Goal: Task Accomplishment & Management: Complete application form

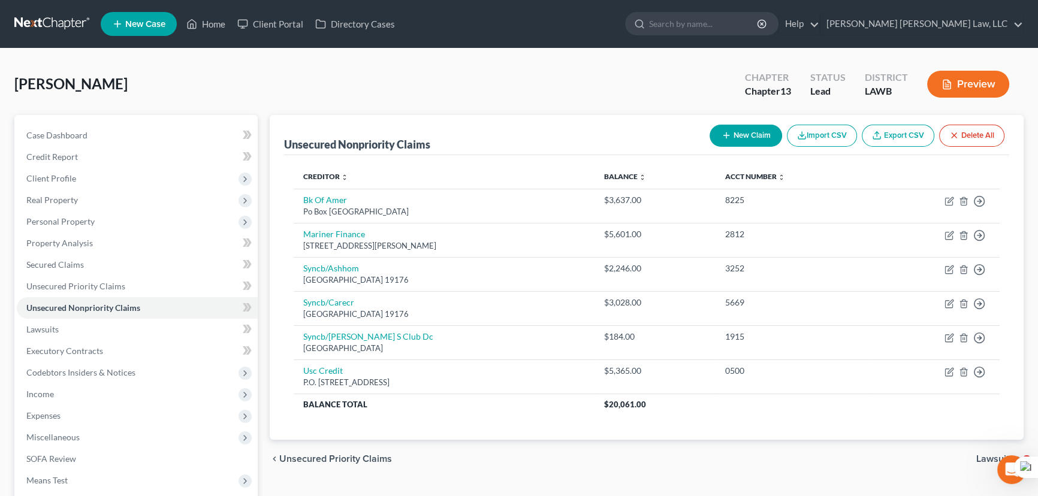
click at [63, 20] on link at bounding box center [52, 24] width 77 height 22
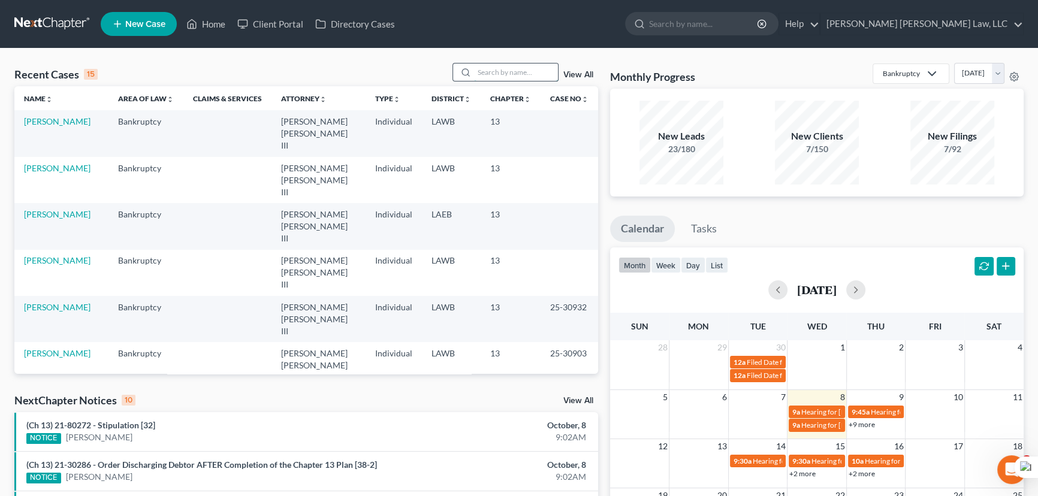
click at [515, 64] on input "search" at bounding box center [516, 72] width 84 height 17
type input "[PERSON_NAME]"
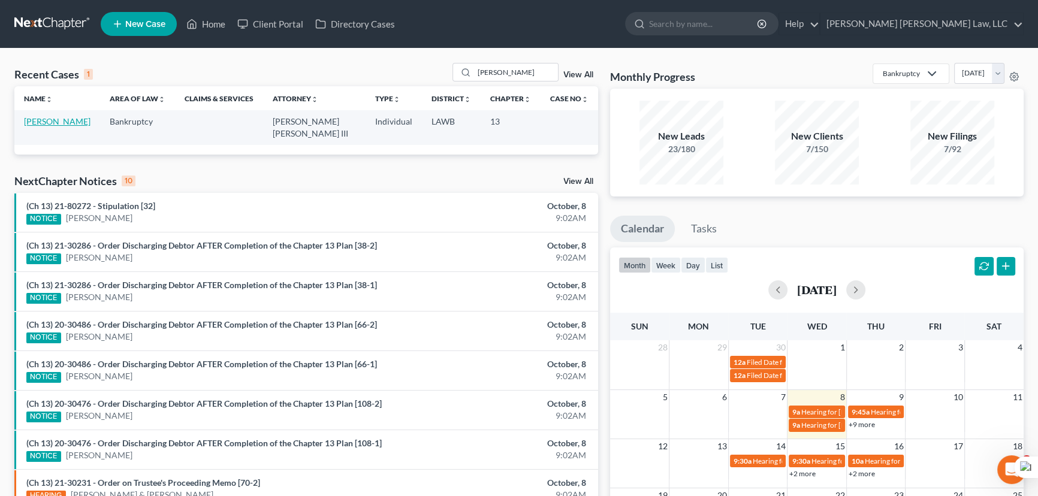
click at [61, 117] on link "[PERSON_NAME]" at bounding box center [57, 121] width 66 height 10
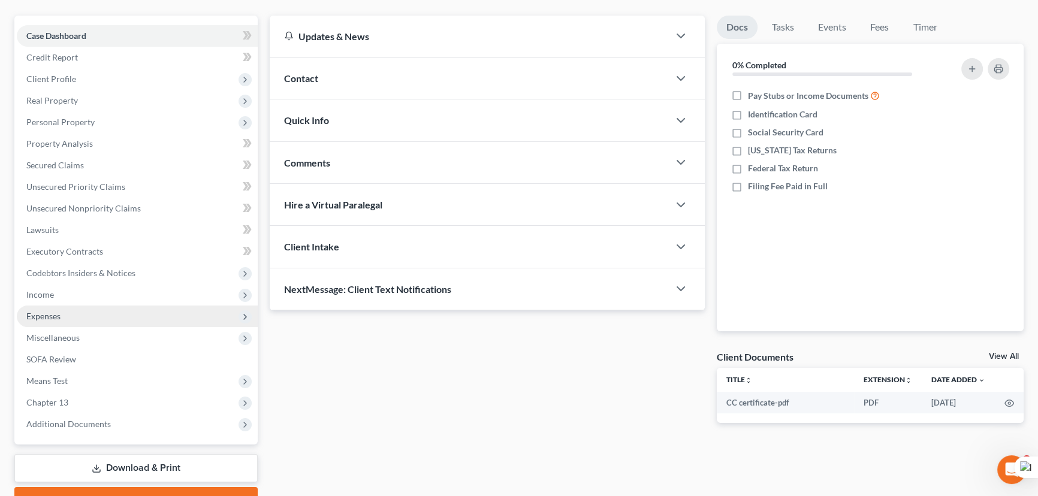
scroll to position [161, 0]
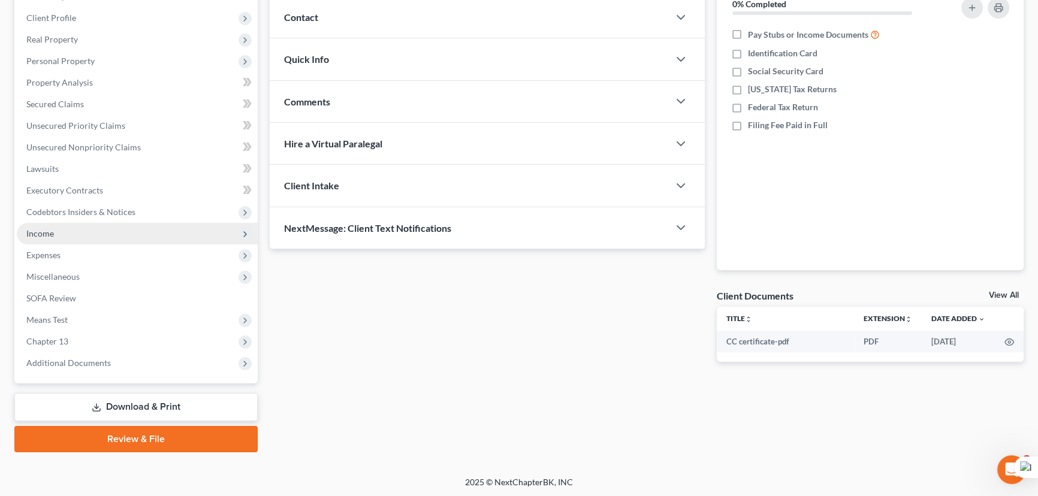
click at [73, 234] on span "Income" at bounding box center [137, 234] width 241 height 22
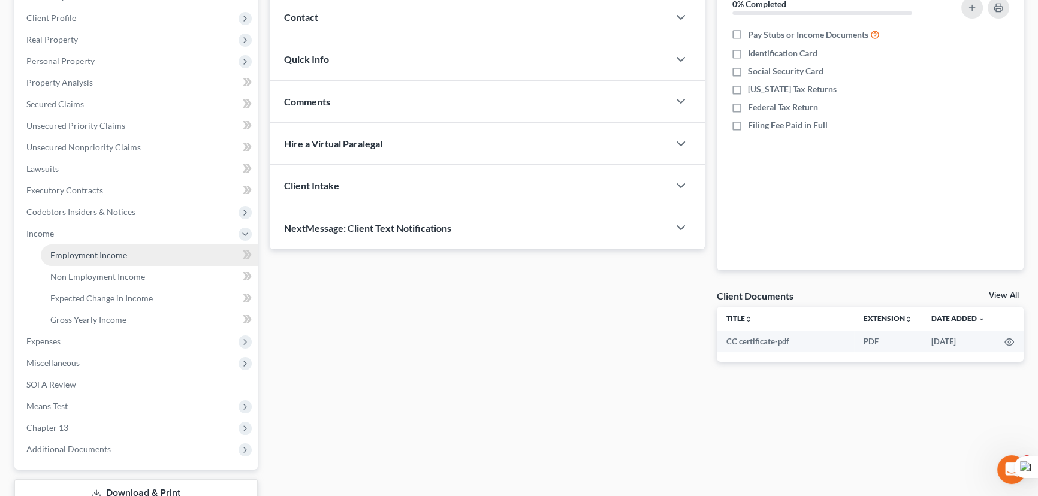
click at [131, 255] on link "Employment Income" at bounding box center [149, 255] width 217 height 22
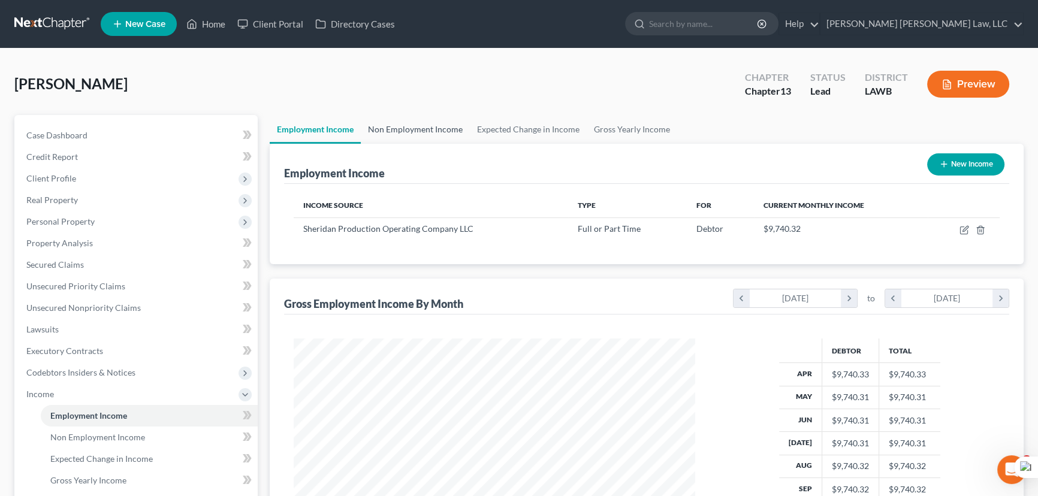
click at [424, 136] on link "Non Employment Income" at bounding box center [415, 129] width 109 height 29
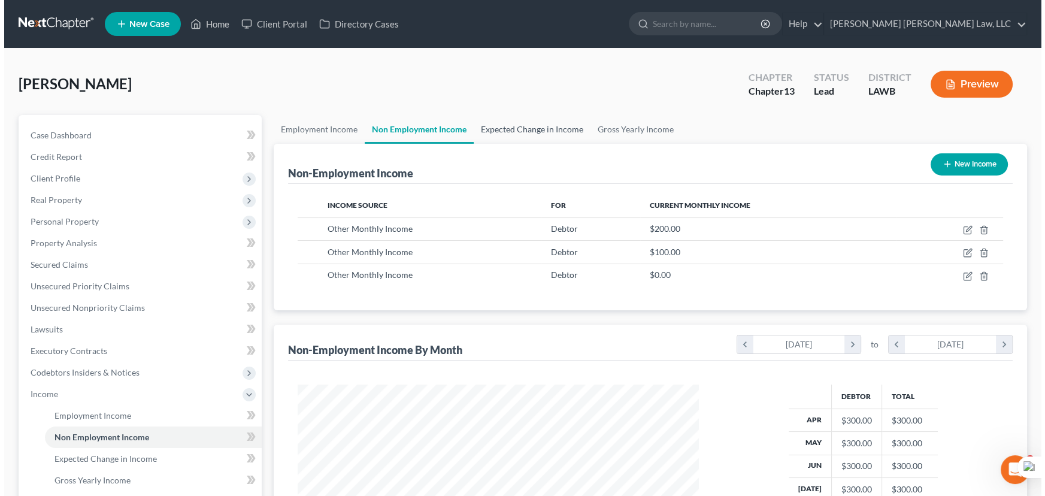
scroll to position [214, 425]
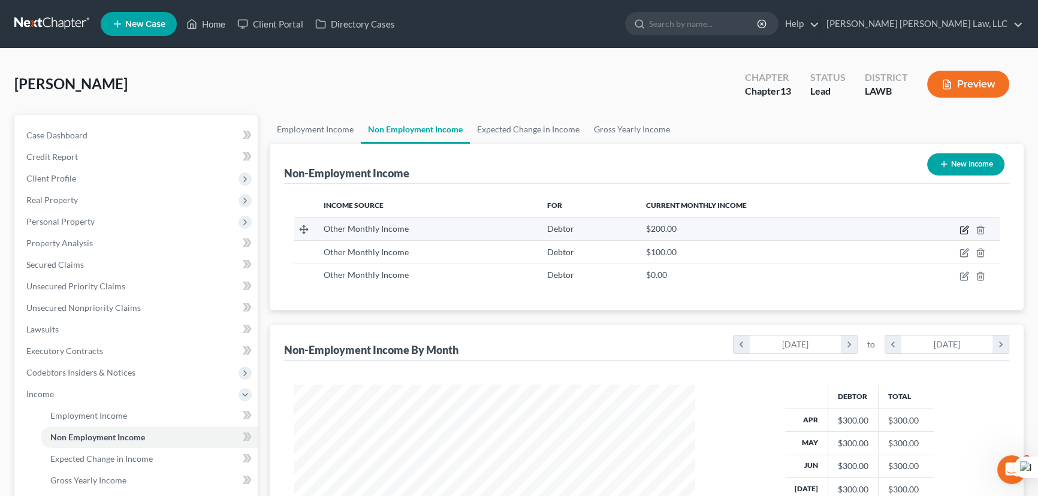
click at [966, 232] on icon "button" at bounding box center [964, 230] width 10 height 10
select select "13"
select select "0"
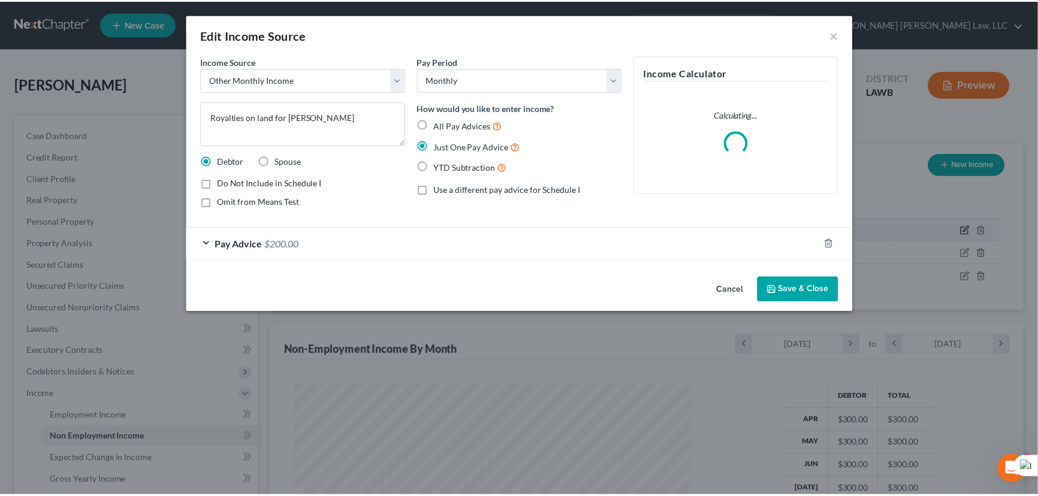
scroll to position [214, 429]
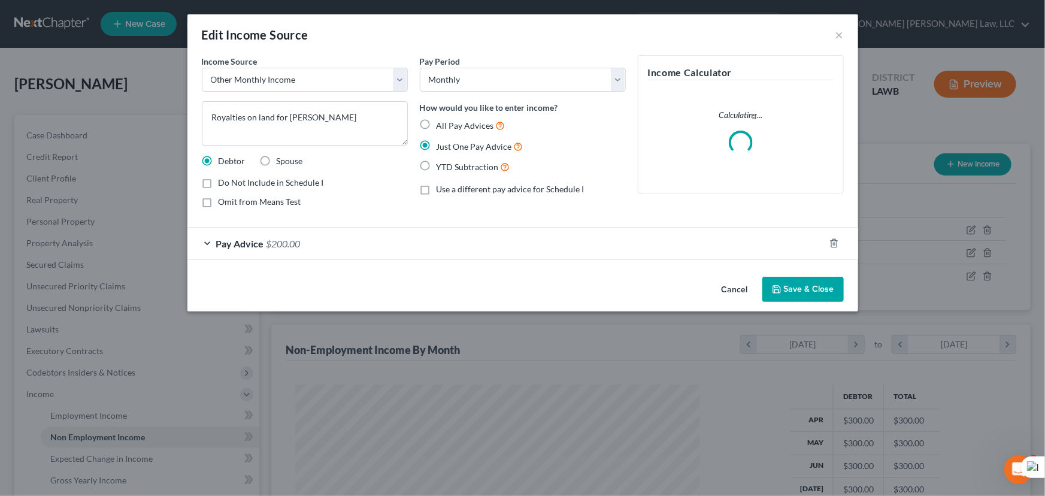
click at [347, 259] on div "Income Source * Select Unemployment Disability (from employer) Pension Retireme…" at bounding box center [523, 163] width 671 height 217
click at [359, 239] on div "Pay Advice $200.00" at bounding box center [506, 244] width 637 height 32
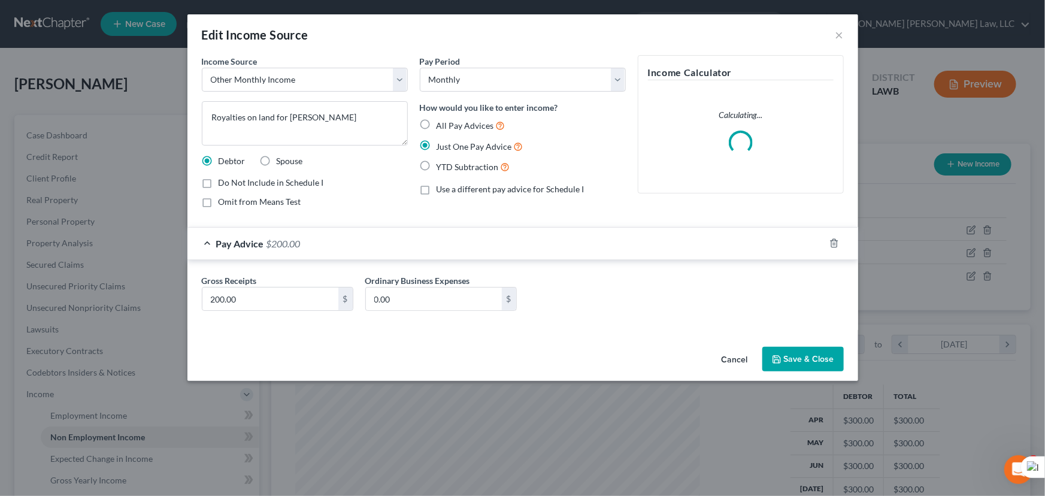
click at [806, 365] on button "Save & Close" at bounding box center [803, 359] width 81 height 25
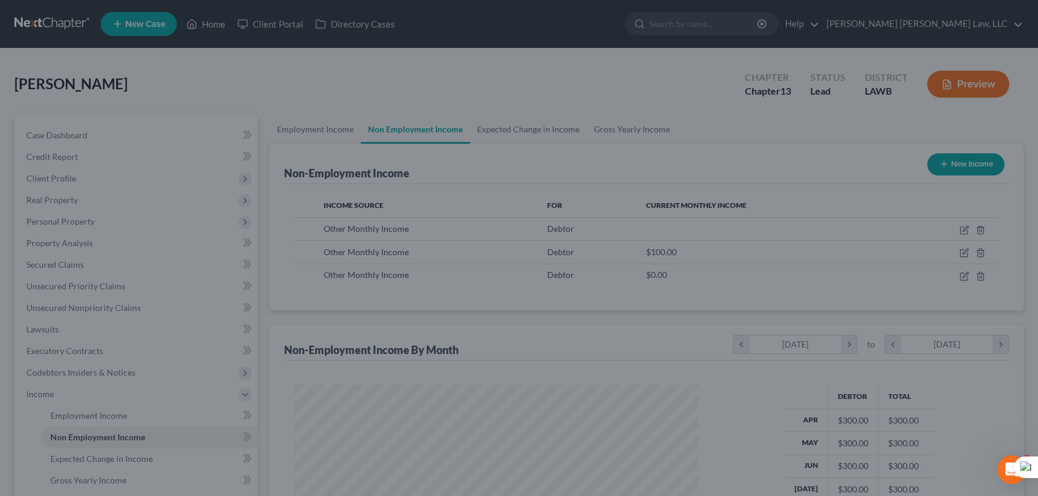
scroll to position [214, 425]
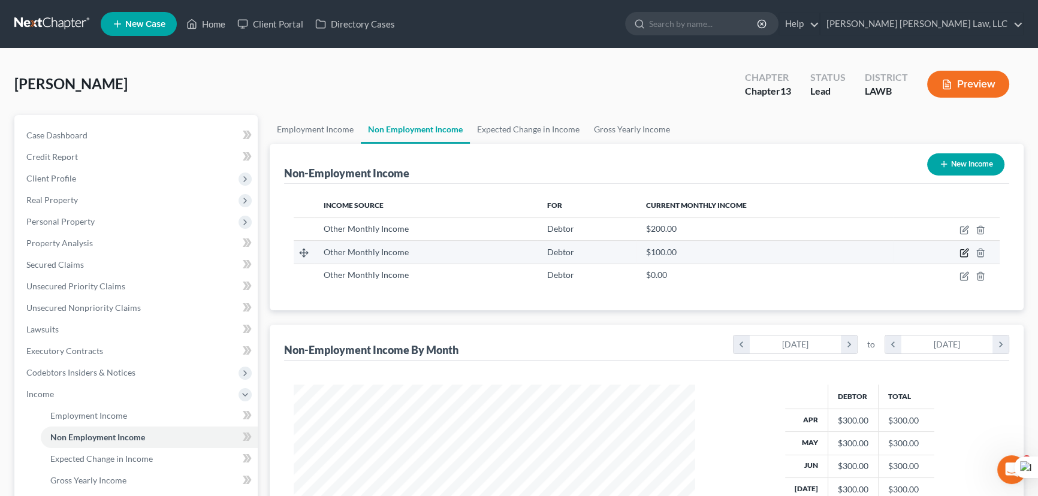
click at [966, 250] on icon "button" at bounding box center [964, 253] width 10 height 10
select select "13"
select select "0"
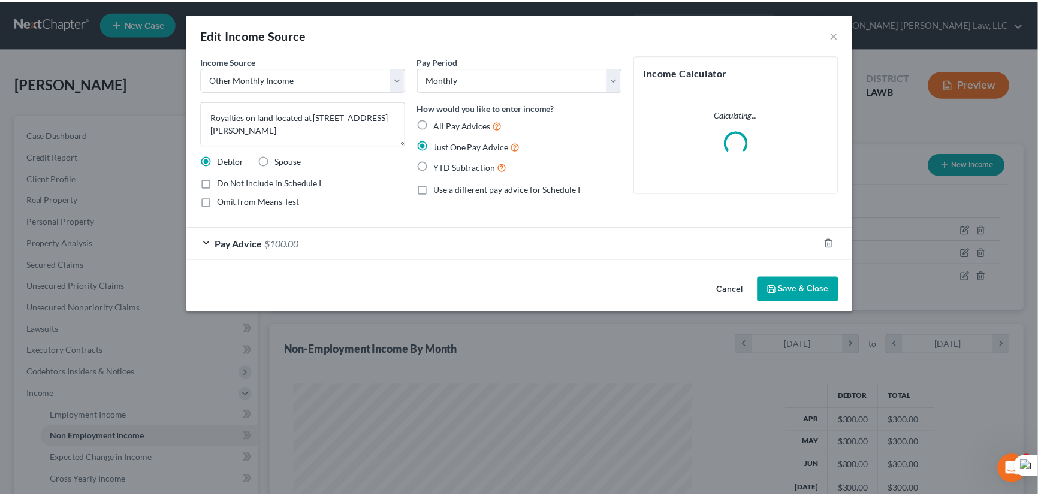
scroll to position [214, 429]
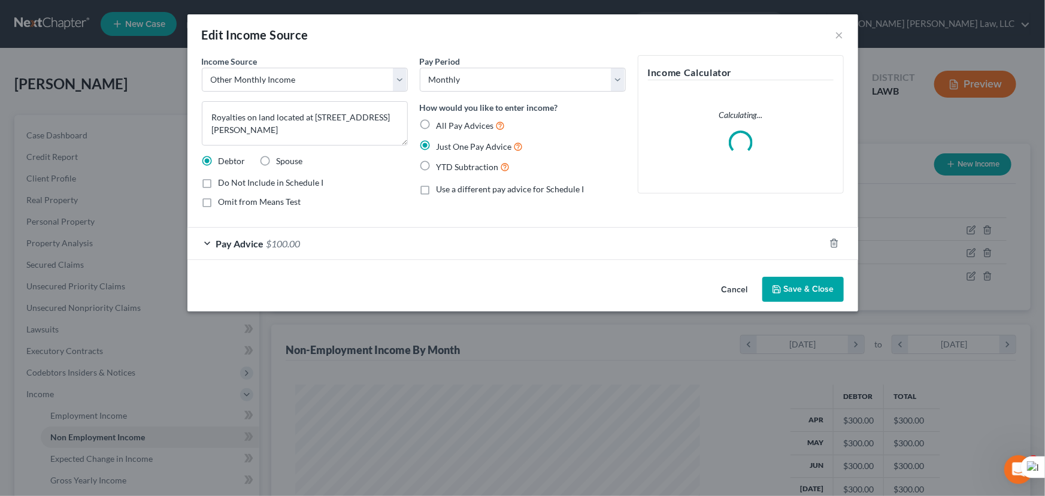
drag, startPoint x: 788, startPoint y: 291, endPoint x: 887, endPoint y: 286, distance: 99.5
click at [788, 291] on button "Save & Close" at bounding box center [803, 289] width 81 height 25
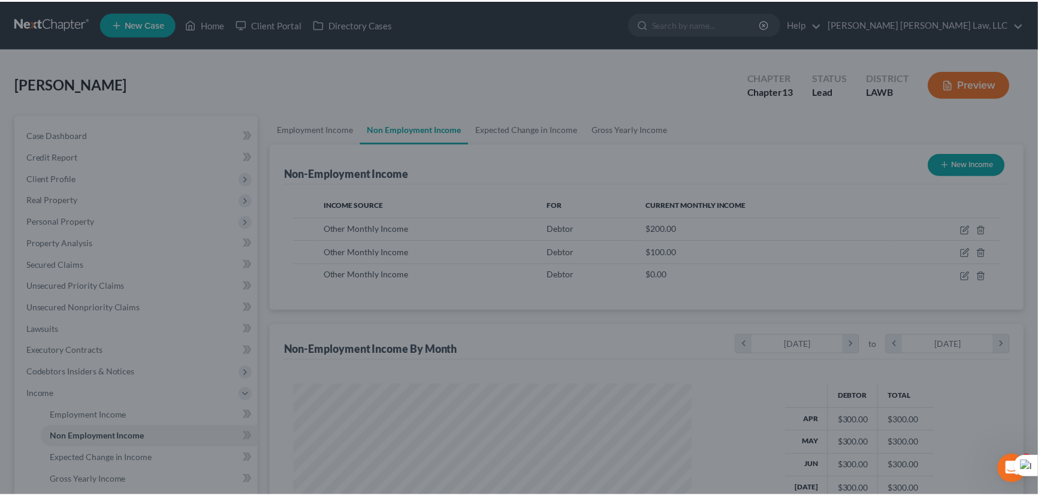
scroll to position [214, 425]
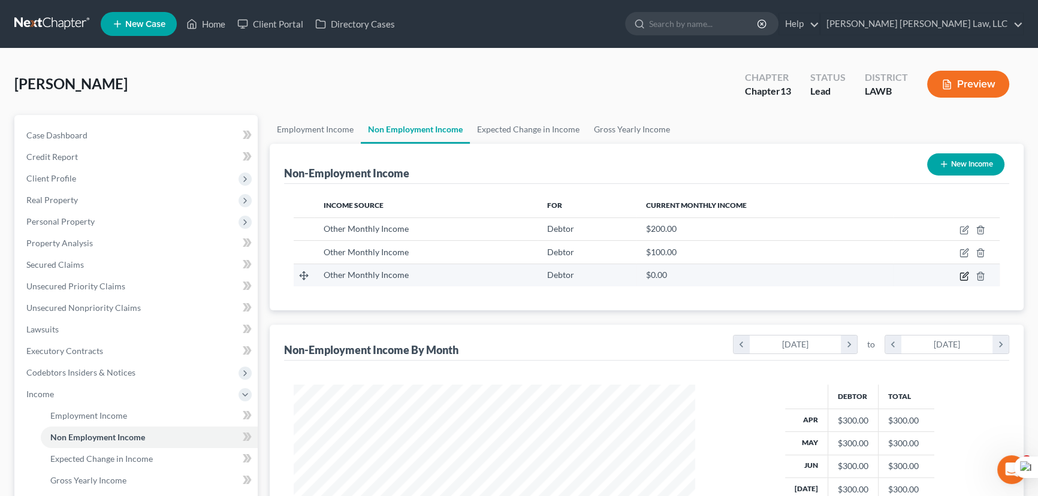
click at [961, 275] on icon "button" at bounding box center [964, 276] width 10 height 10
select select "13"
select select "0"
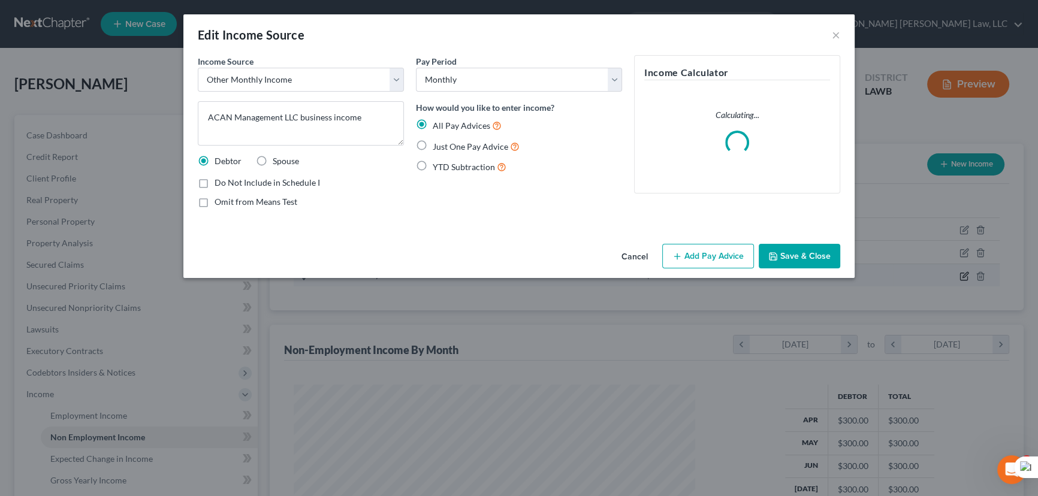
scroll to position [214, 429]
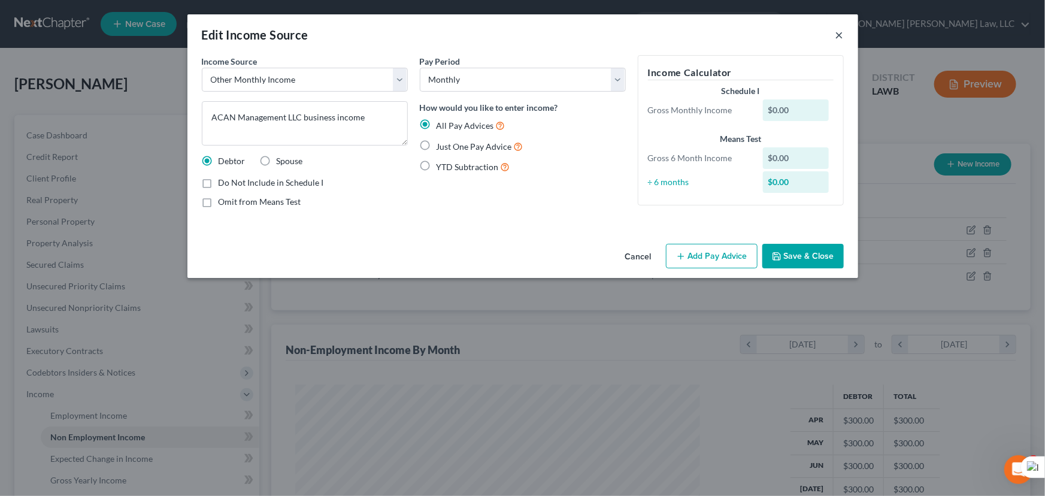
click at [842, 34] on button "×" at bounding box center [840, 35] width 8 height 14
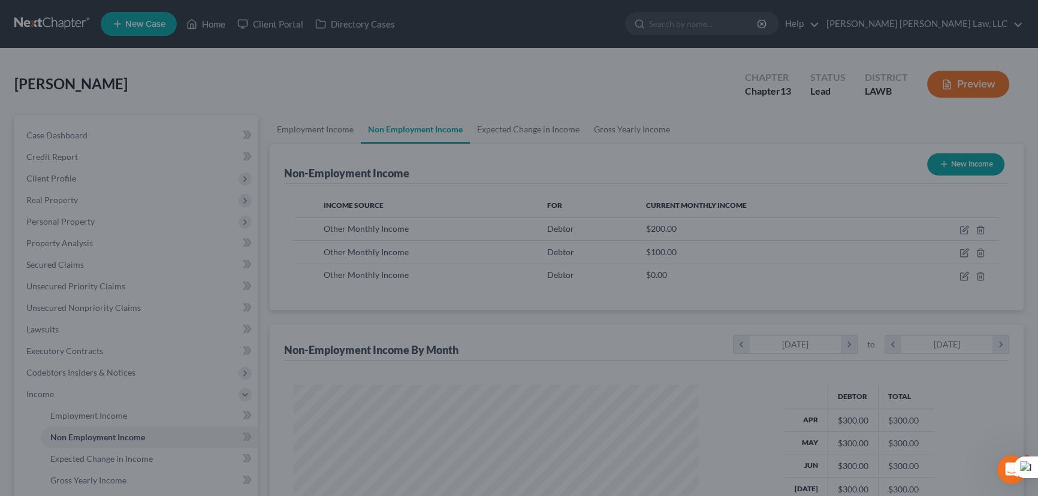
scroll to position [598848, 598637]
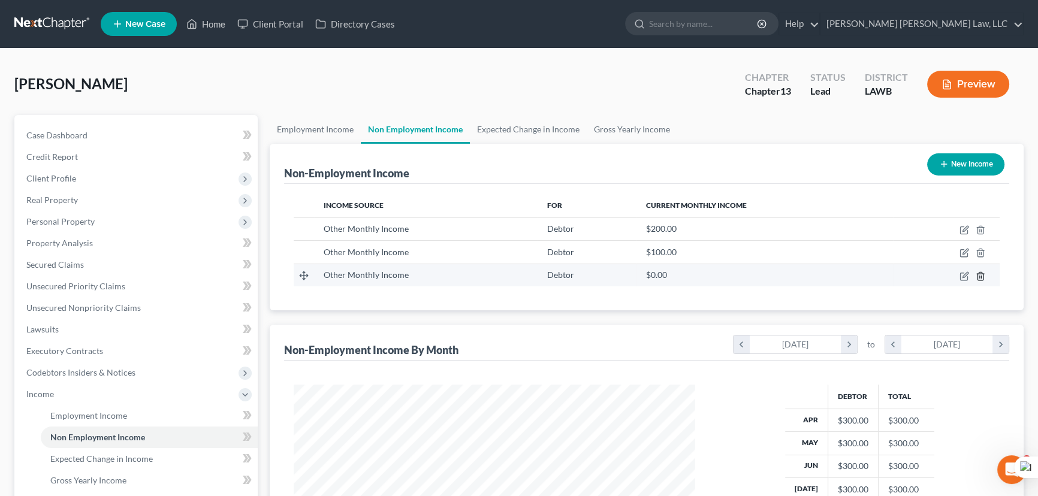
click at [977, 273] on icon "button" at bounding box center [979, 276] width 5 height 8
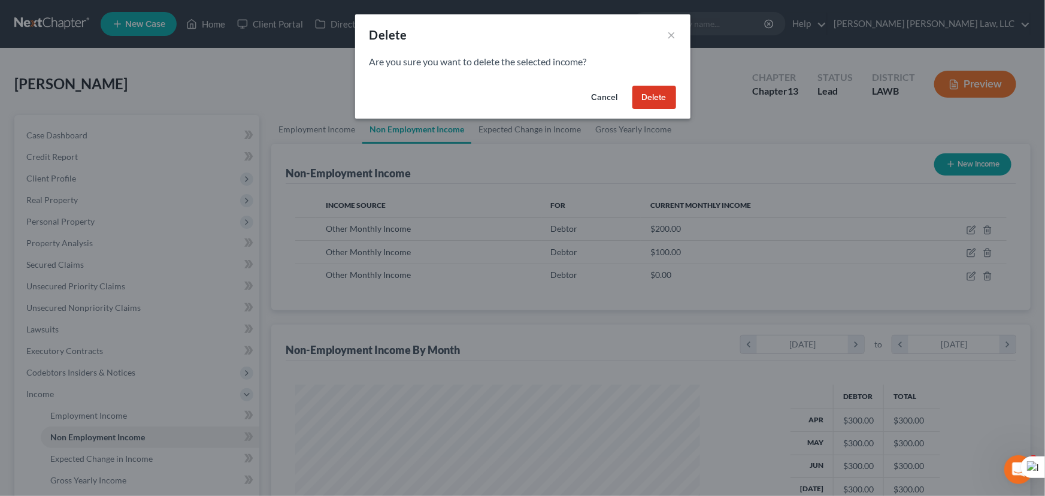
click at [652, 107] on button "Delete" at bounding box center [655, 98] width 44 height 24
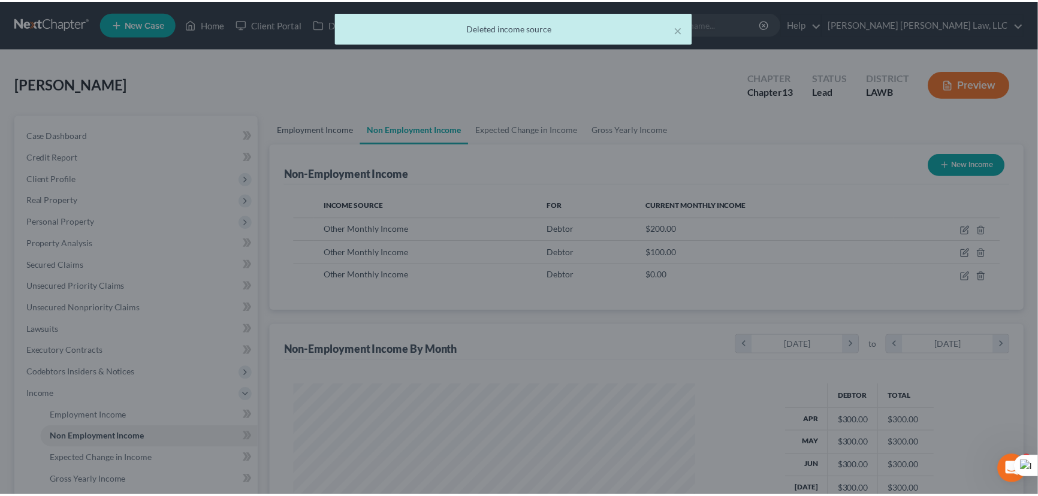
scroll to position [598848, 598637]
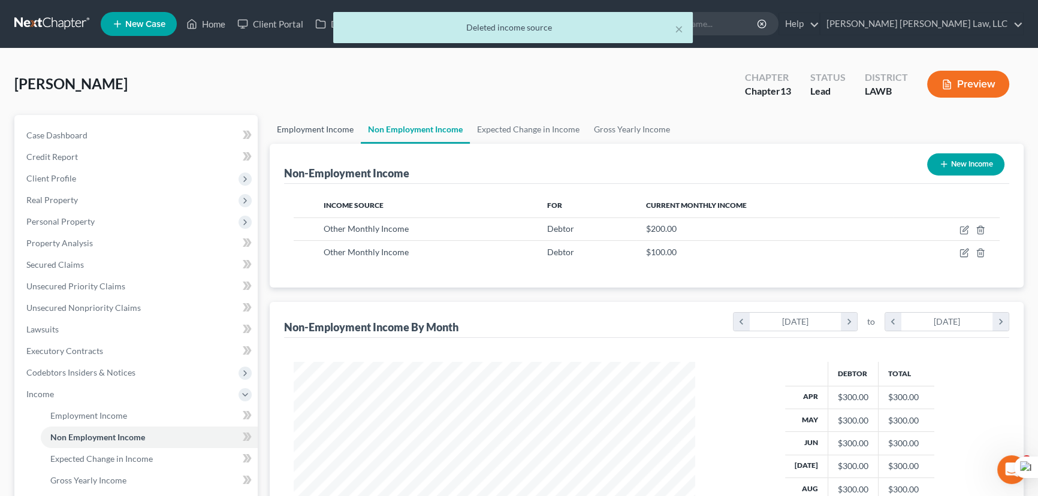
click at [306, 132] on link "Employment Income" at bounding box center [315, 129] width 91 height 29
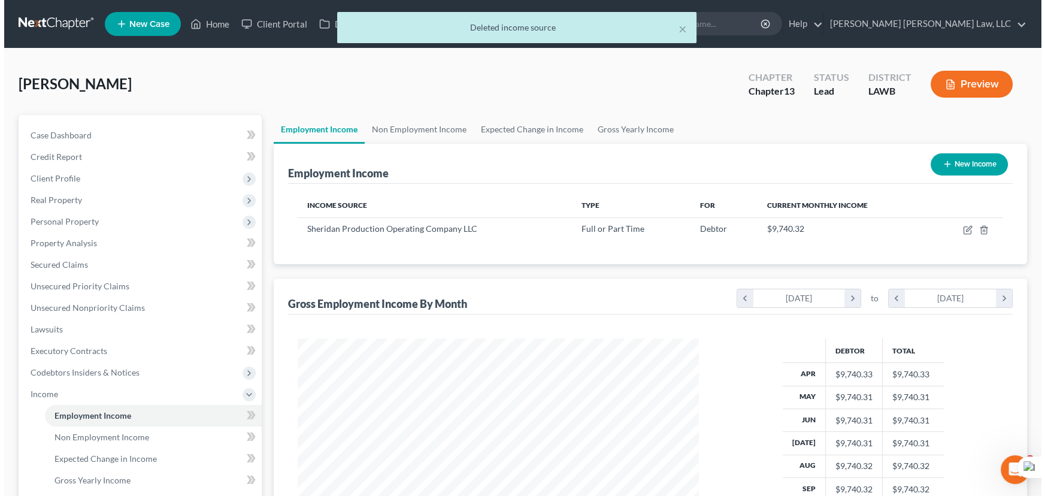
scroll to position [214, 425]
click at [926, 151] on div "New Income" at bounding box center [965, 165] width 87 height 32
click at [942, 159] on icon "button" at bounding box center [944, 164] width 10 height 10
select select "0"
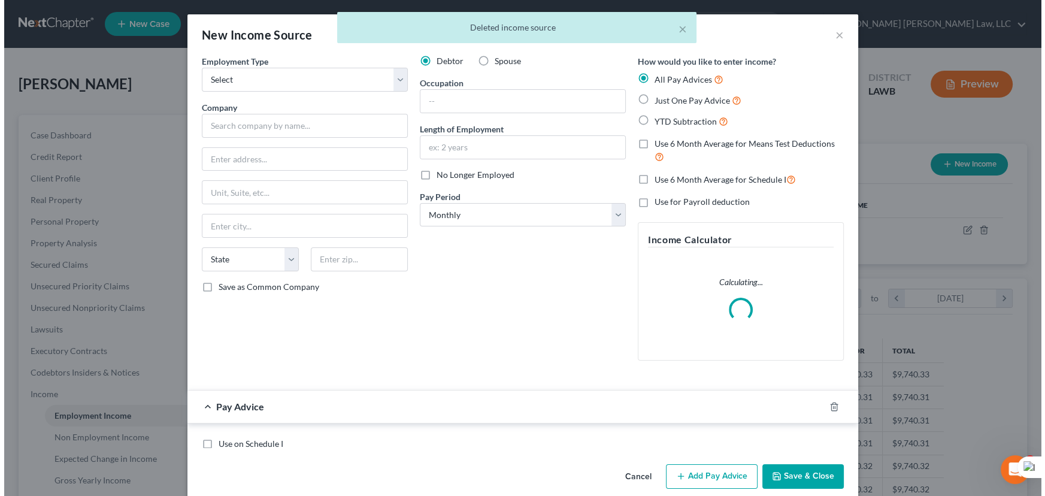
scroll to position [214, 429]
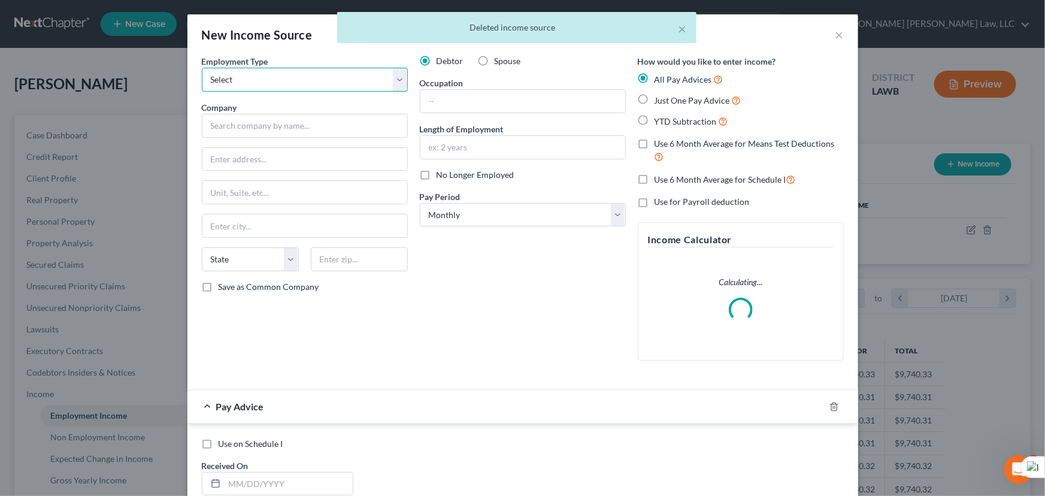
click at [335, 82] on select "Select Full or [DEMOGRAPHIC_DATA] Employment Self Employment" at bounding box center [305, 80] width 206 height 24
select select "1"
click at [202, 68] on select "Select Full or [DEMOGRAPHIC_DATA] Employment Self Employment" at bounding box center [305, 80] width 206 height 24
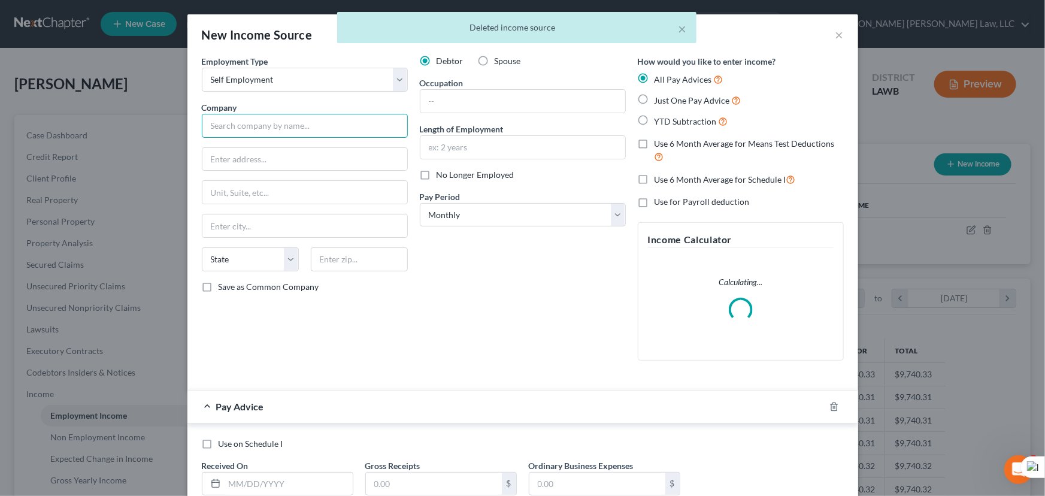
click at [323, 123] on input "text" at bounding box center [305, 126] width 206 height 24
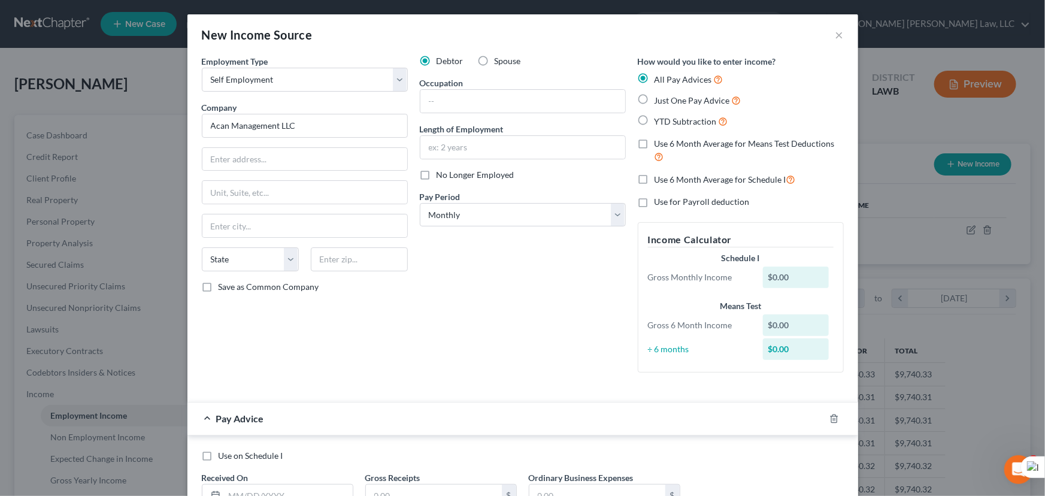
type input "Acan Management LLC"
click at [486, 107] on input "text" at bounding box center [523, 101] width 205 height 23
type input "owner"
drag, startPoint x: 640, startPoint y: 97, endPoint x: 631, endPoint y: 121, distance: 25.4
click at [655, 97] on label "Just One Pay Advice" at bounding box center [698, 100] width 87 height 14
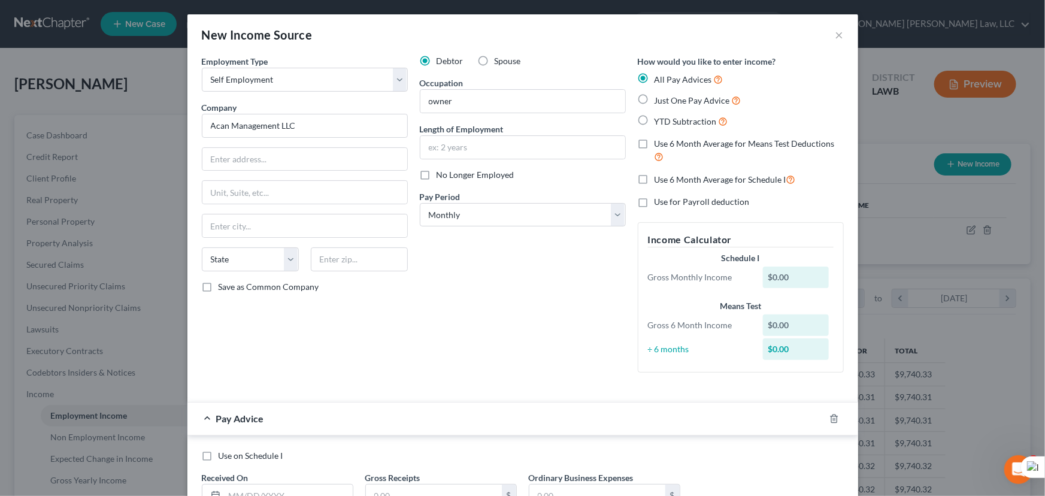
click at [660, 97] on input "Just One Pay Advice" at bounding box center [664, 97] width 8 height 8
radio input "true"
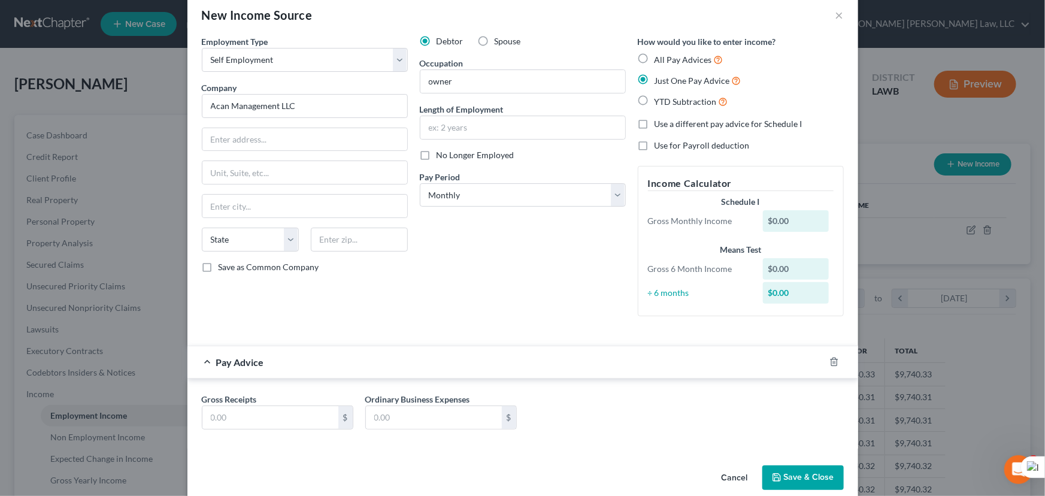
scroll to position [37, 0]
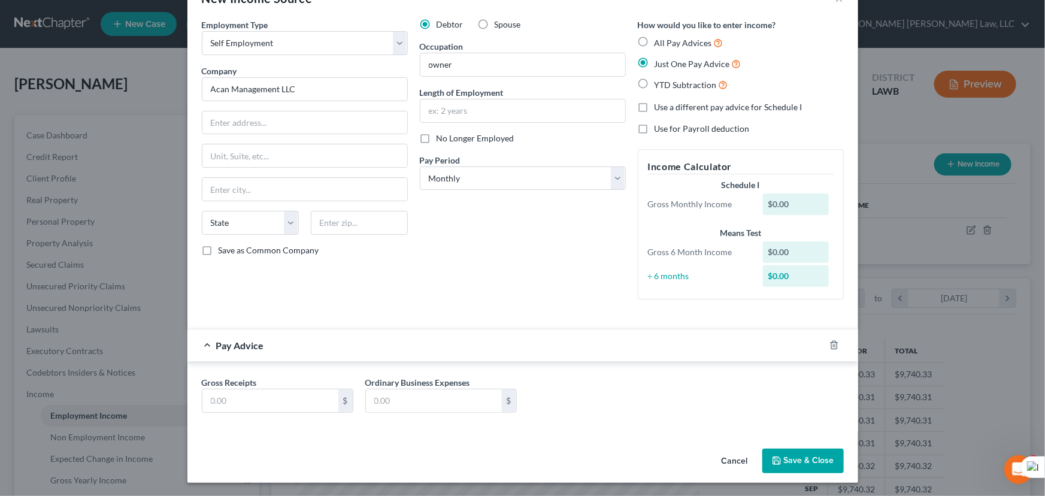
click at [268, 387] on div "Gross Receipts $" at bounding box center [278, 394] width 164 height 37
click at [264, 394] on input "text" at bounding box center [270, 400] width 136 height 23
type input "7"
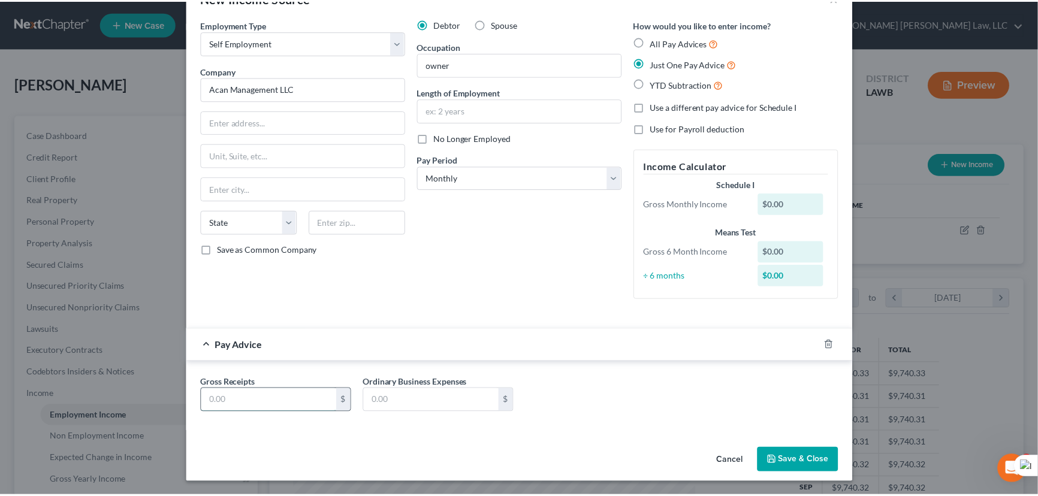
scroll to position [13, 0]
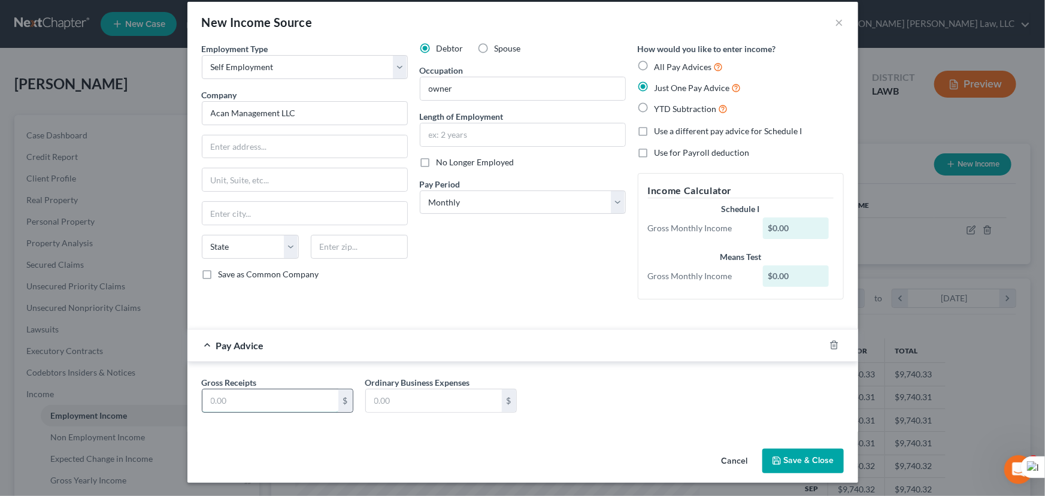
click at [283, 398] on input "text" at bounding box center [270, 400] width 136 height 23
type input "1,250"
drag, startPoint x: 252, startPoint y: 400, endPoint x: 57, endPoint y: 425, distance: 197.0
click at [57, 425] on div "New Income Source × Employment Type * Select Full or [DEMOGRAPHIC_DATA] Employm…" at bounding box center [522, 248] width 1045 height 496
click at [412, 400] on input "text" at bounding box center [434, 400] width 136 height 23
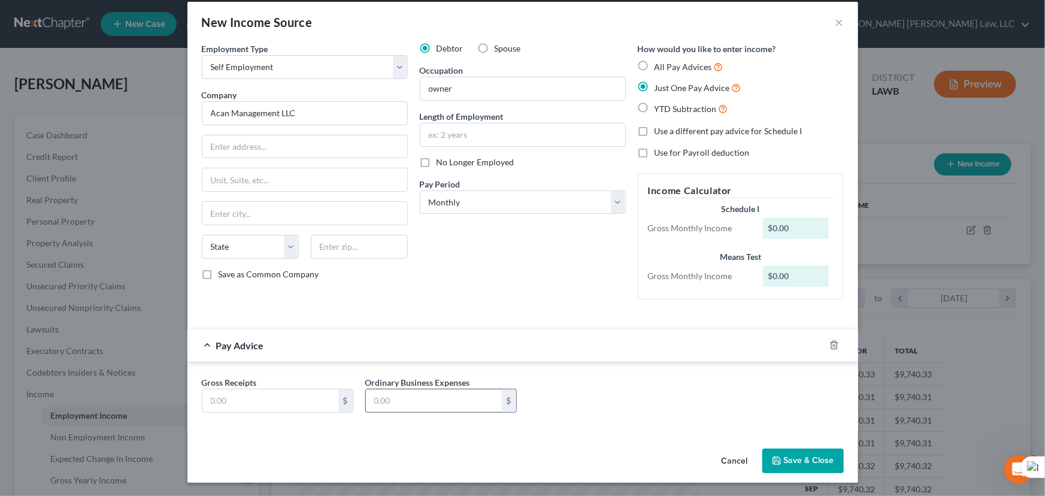
click at [419, 406] on input "text" at bounding box center [434, 400] width 136 height 23
type input "1,867.76"
click at [284, 414] on div "Gross Receipts $ Ordinary Business Expenses 1,867.76 $" at bounding box center [523, 399] width 654 height 46
click at [283, 397] on input "text" at bounding box center [270, 400] width 136 height 23
type input "0.00"
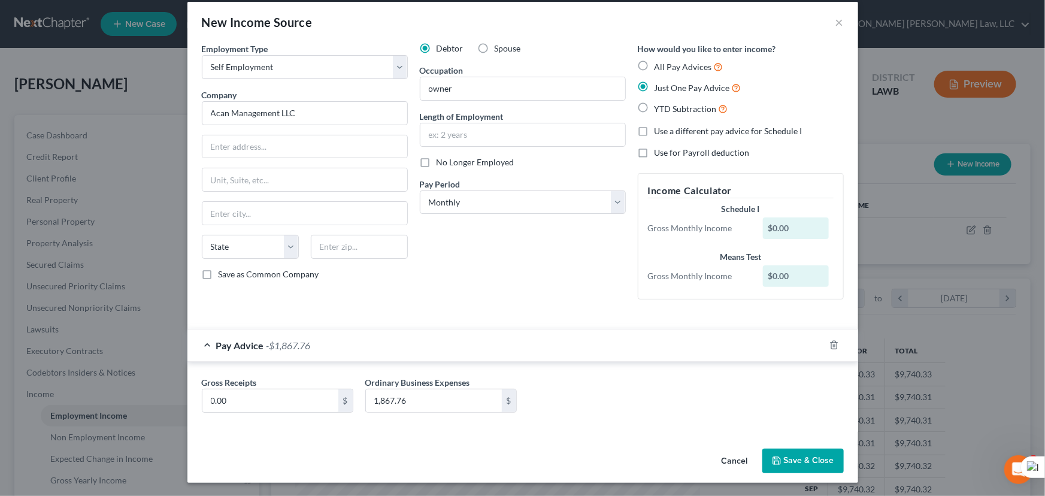
click at [775, 458] on polyline "button" at bounding box center [776, 458] width 3 height 2
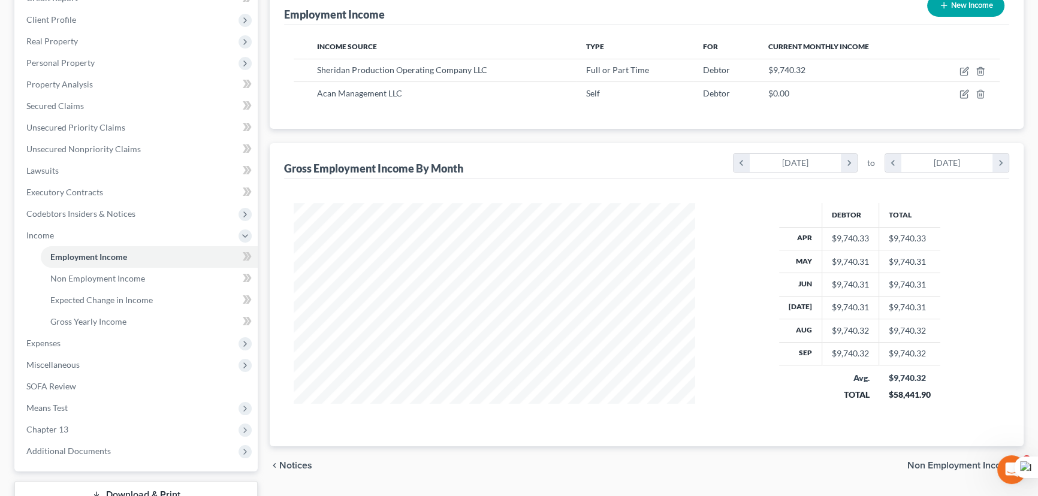
scroll to position [54, 0]
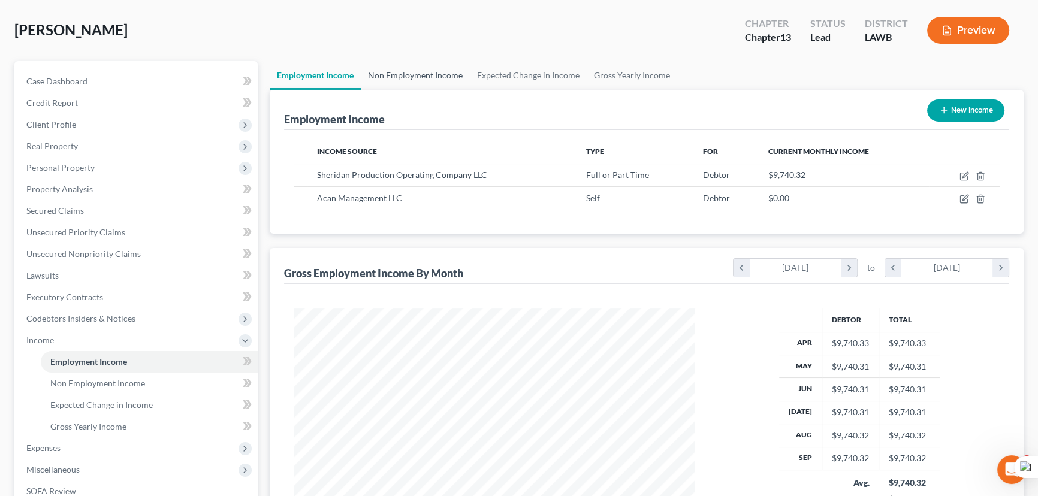
click at [407, 78] on link "Non Employment Income" at bounding box center [415, 75] width 109 height 29
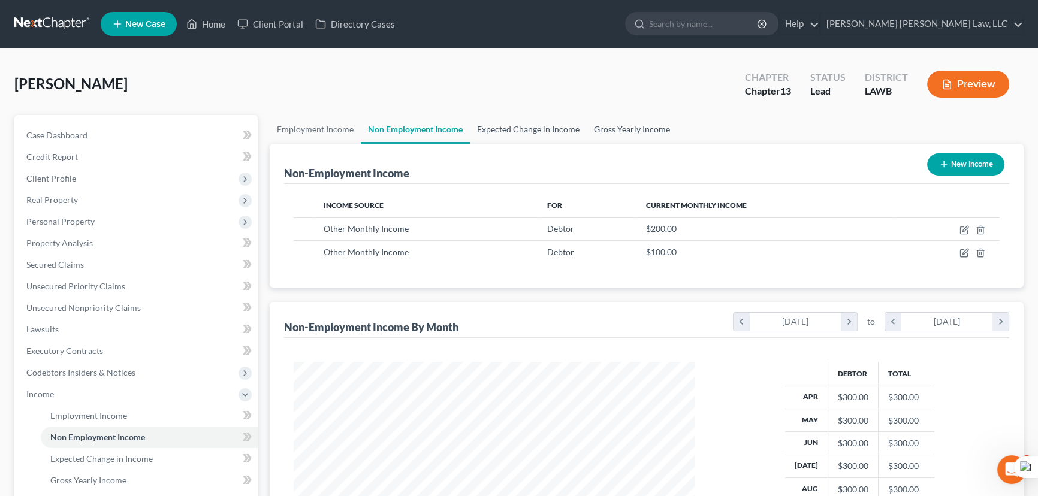
drag, startPoint x: 529, startPoint y: 132, endPoint x: 607, endPoint y: 131, distance: 78.5
click at [531, 134] on link "Expected Change in Income" at bounding box center [528, 129] width 117 height 29
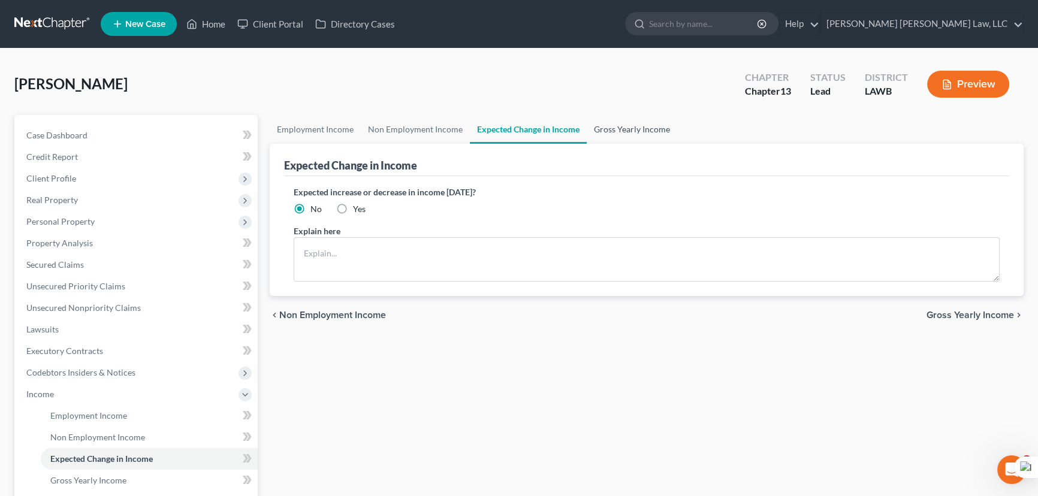
click at [642, 130] on link "Gross Yearly Income" at bounding box center [631, 129] width 90 height 29
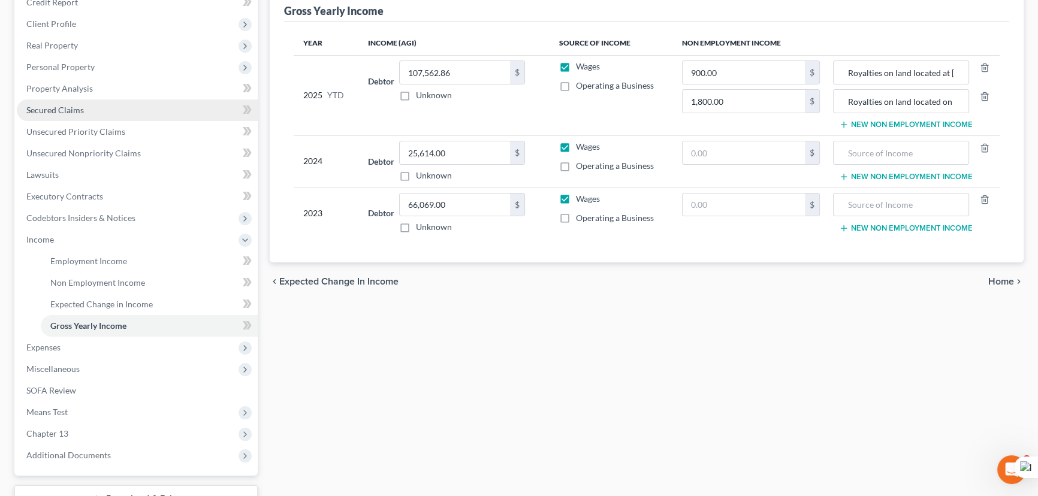
scroll to position [54, 0]
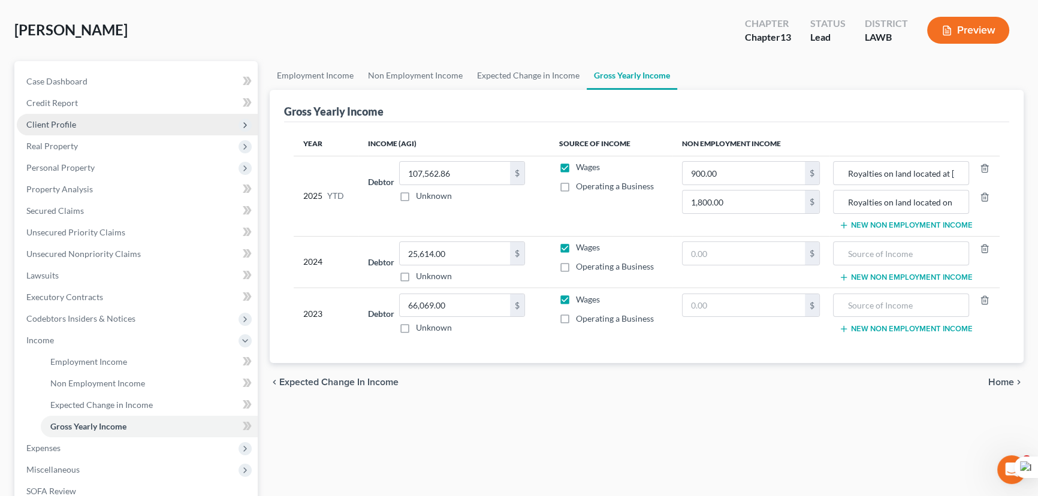
click at [80, 115] on span "Client Profile" at bounding box center [137, 125] width 241 height 22
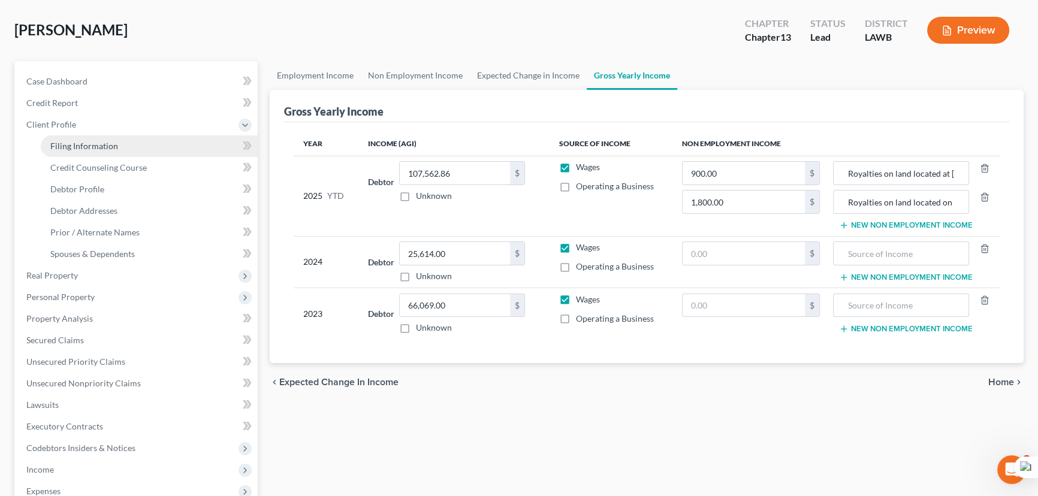
click at [89, 135] on link "Filing Information" at bounding box center [149, 146] width 217 height 22
select select "1"
select select "0"
select select "3"
select select "19"
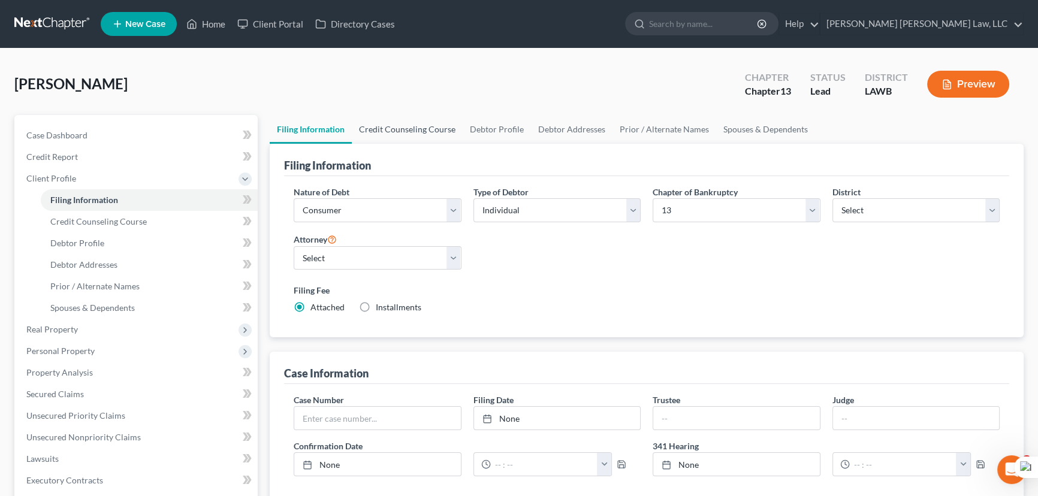
click at [398, 126] on link "Credit Counseling Course" at bounding box center [407, 129] width 111 height 29
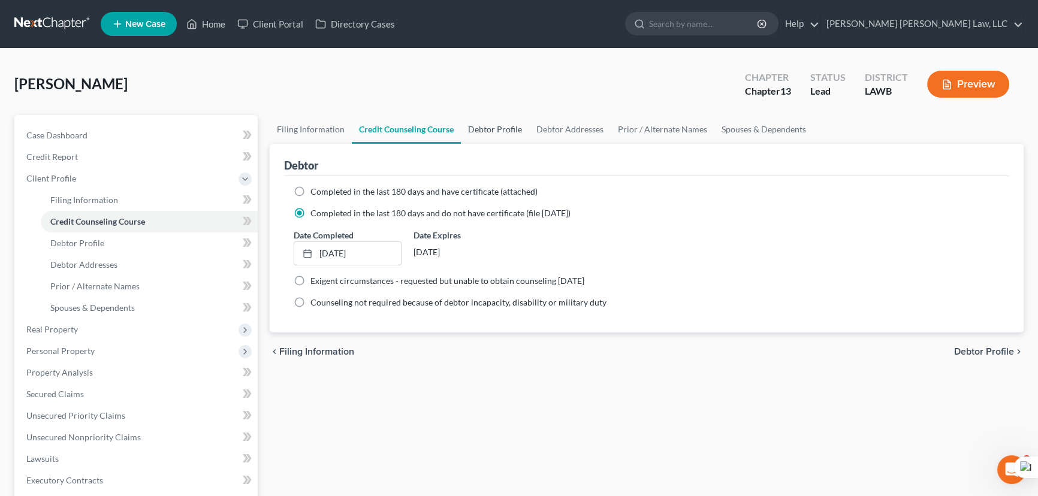
click at [510, 130] on link "Debtor Profile" at bounding box center [495, 129] width 68 height 29
select select "1"
select select "3"
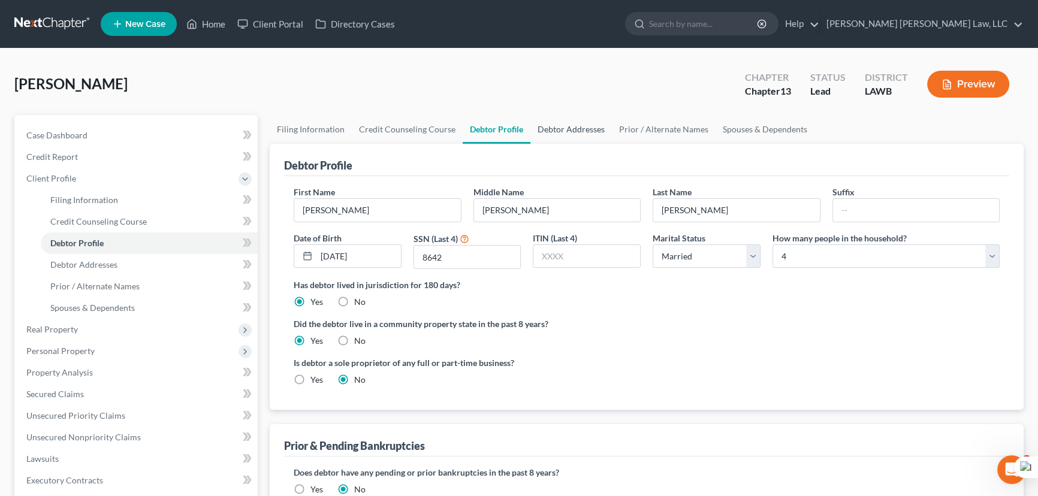
click at [572, 128] on link "Debtor Addresses" at bounding box center [570, 129] width 81 height 29
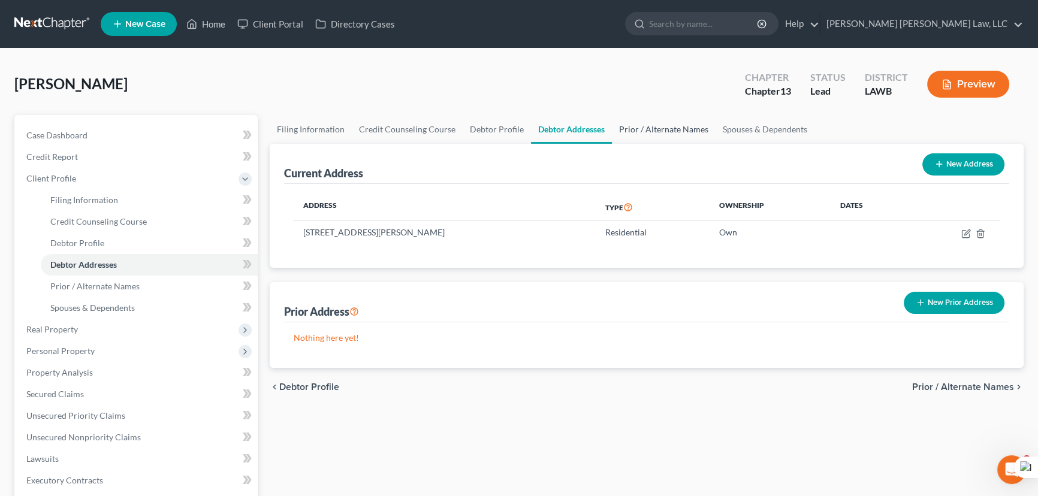
click at [677, 140] on link "Prior / Alternate Names" at bounding box center [664, 129] width 104 height 29
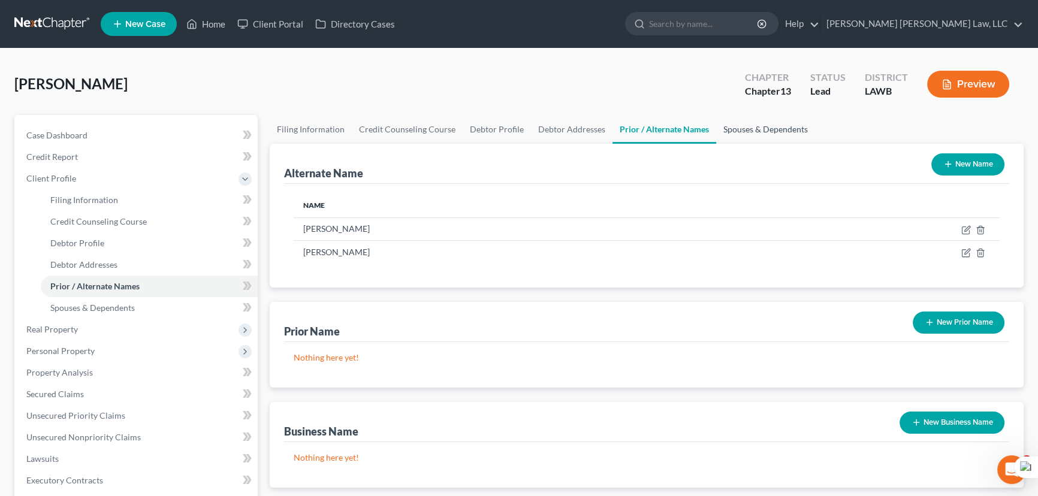
click at [752, 130] on link "Spouses & Dependents" at bounding box center [765, 129] width 99 height 29
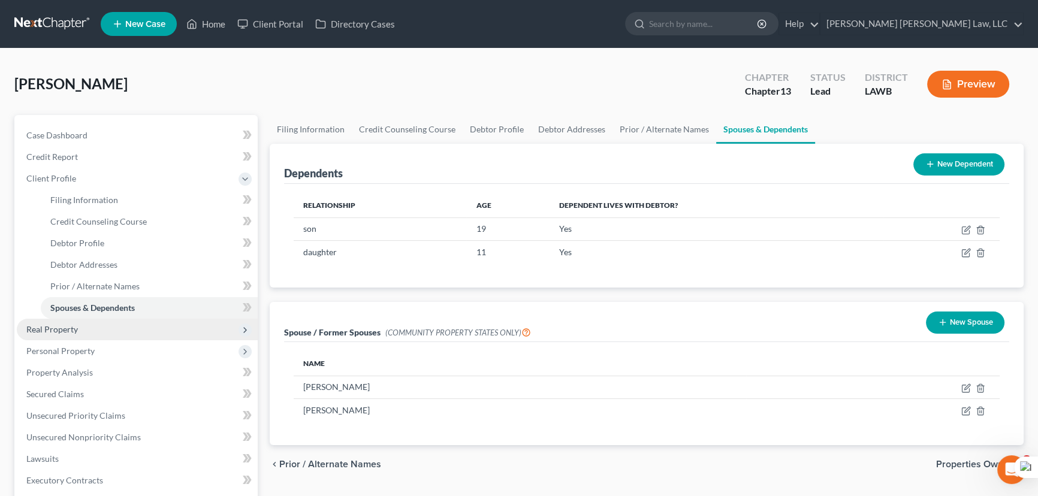
click at [126, 337] on span "Real Property" at bounding box center [137, 330] width 241 height 22
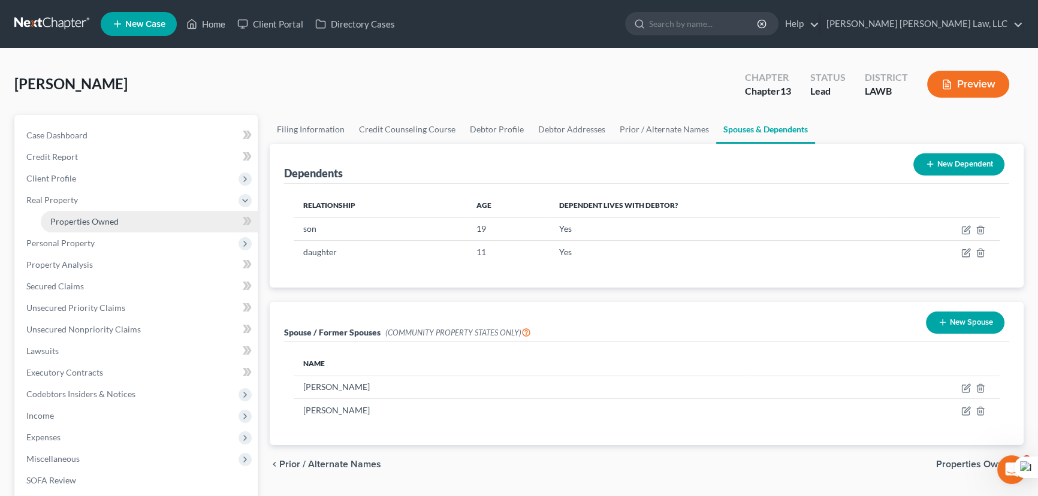
click at [112, 222] on span "Properties Owned" at bounding box center [84, 221] width 68 height 10
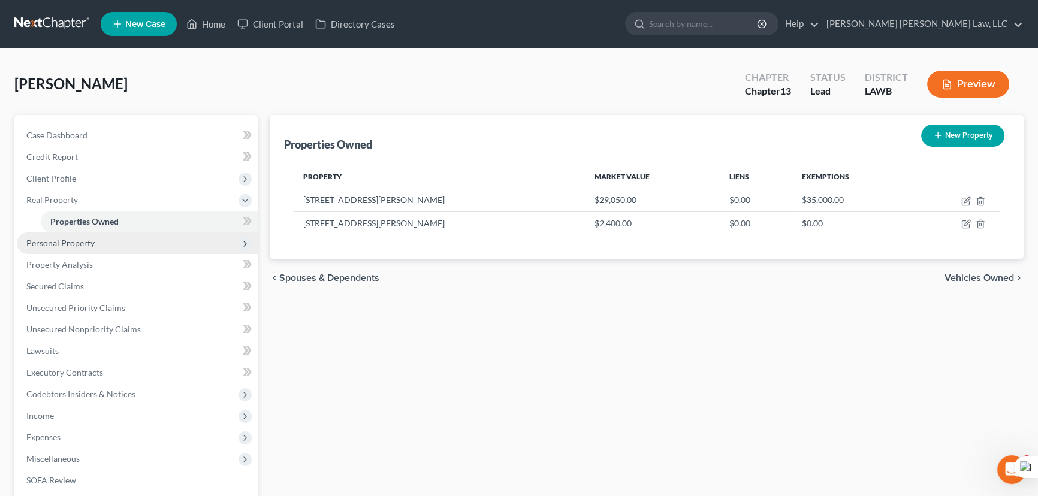
click at [86, 242] on span "Personal Property" at bounding box center [60, 243] width 68 height 10
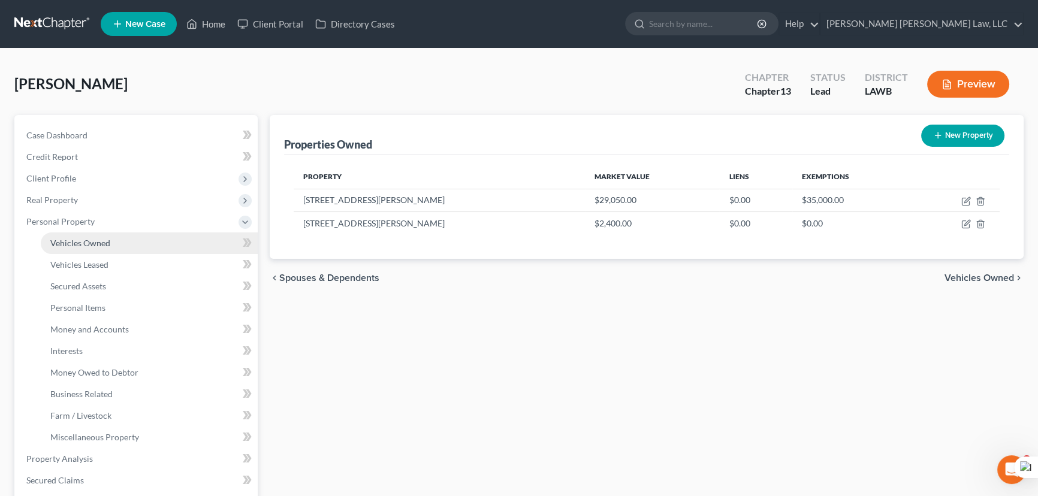
click at [93, 245] on span "Vehicles Owned" at bounding box center [80, 243] width 60 height 10
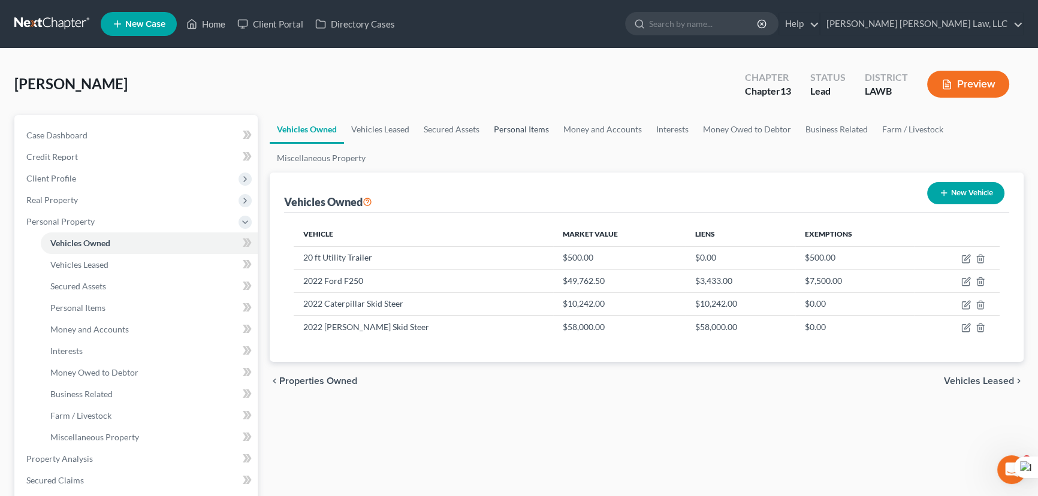
click at [527, 130] on link "Personal Items" at bounding box center [520, 129] width 69 height 29
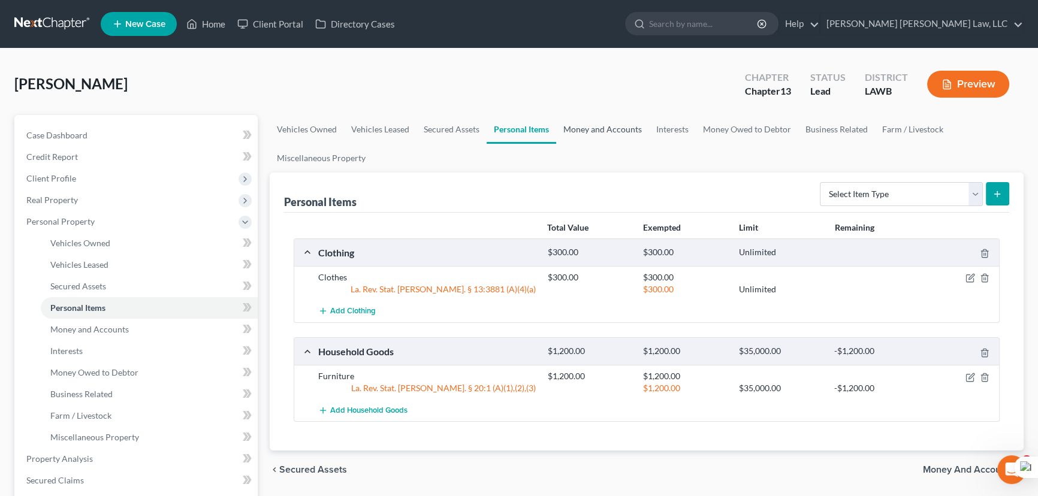
click at [610, 122] on link "Money and Accounts" at bounding box center [602, 129] width 93 height 29
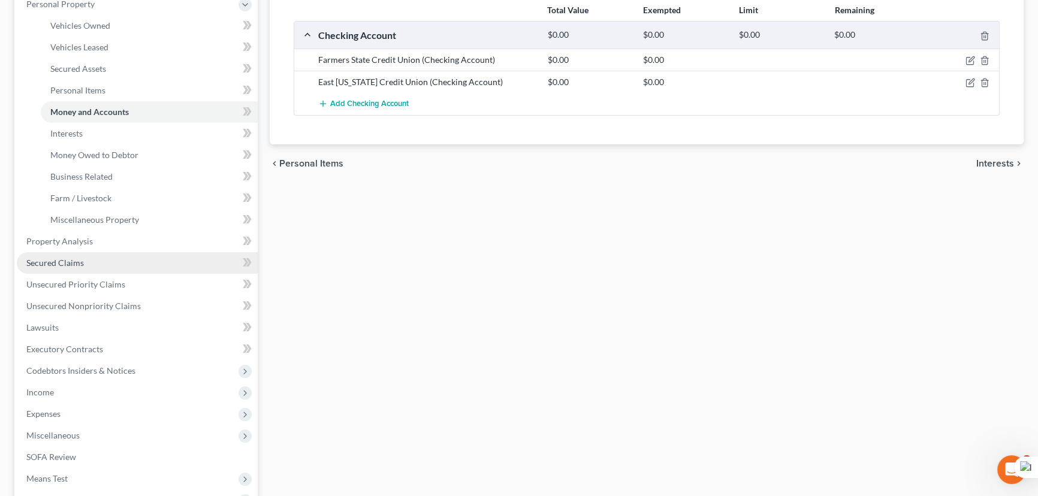
click at [141, 260] on link "Secured Claims" at bounding box center [137, 263] width 241 height 22
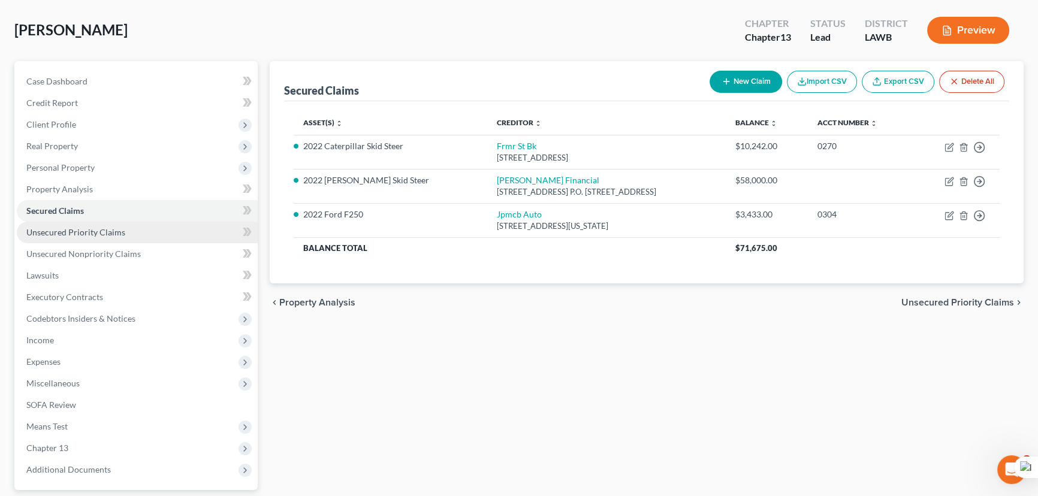
click at [120, 231] on span "Unsecured Priority Claims" at bounding box center [75, 232] width 99 height 10
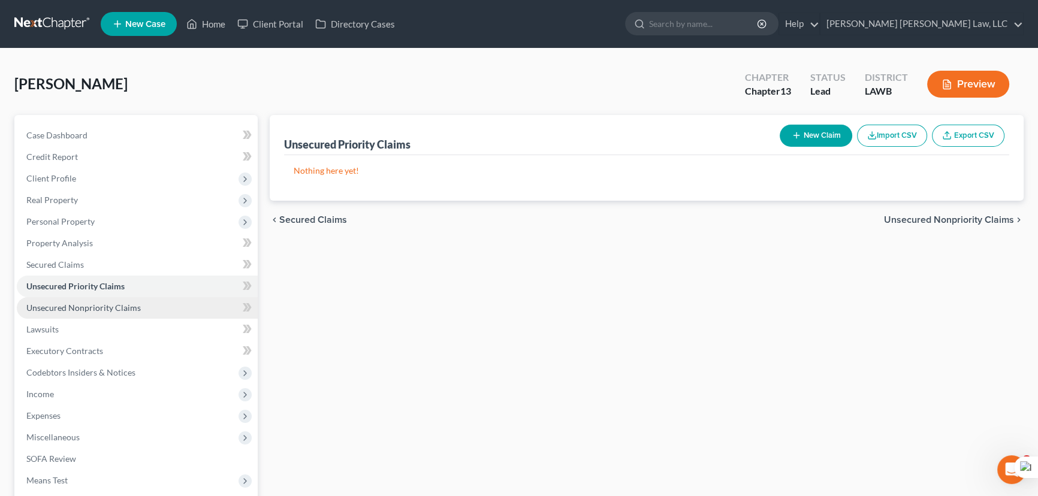
click at [143, 305] on link "Unsecured Nonpriority Claims" at bounding box center [137, 308] width 241 height 22
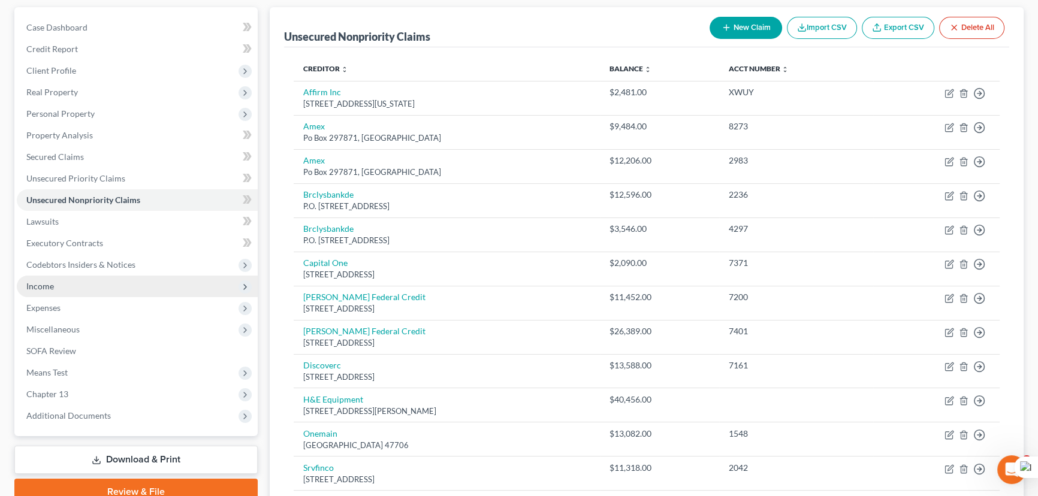
scroll to position [108, 0]
click at [131, 264] on span "Codebtors Insiders & Notices" at bounding box center [80, 264] width 109 height 10
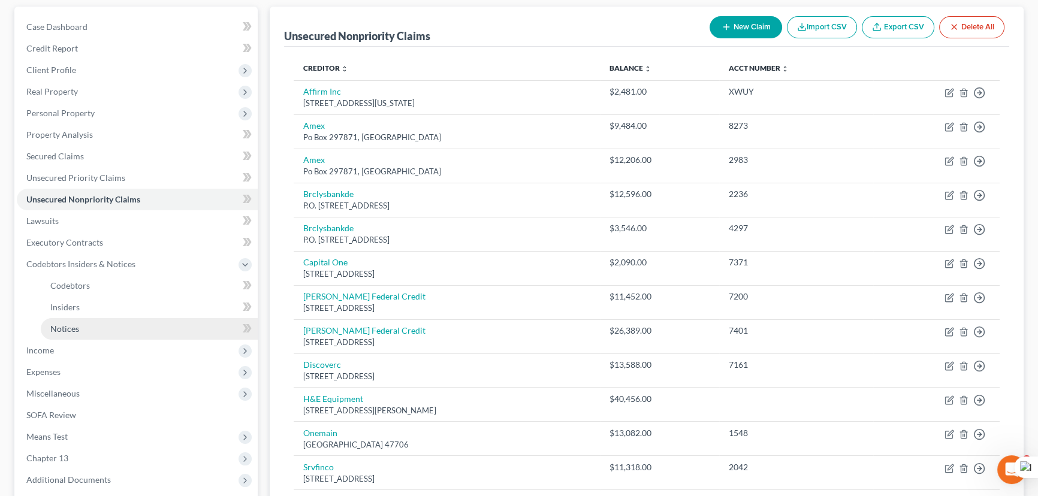
click at [127, 334] on link "Notices" at bounding box center [149, 329] width 217 height 22
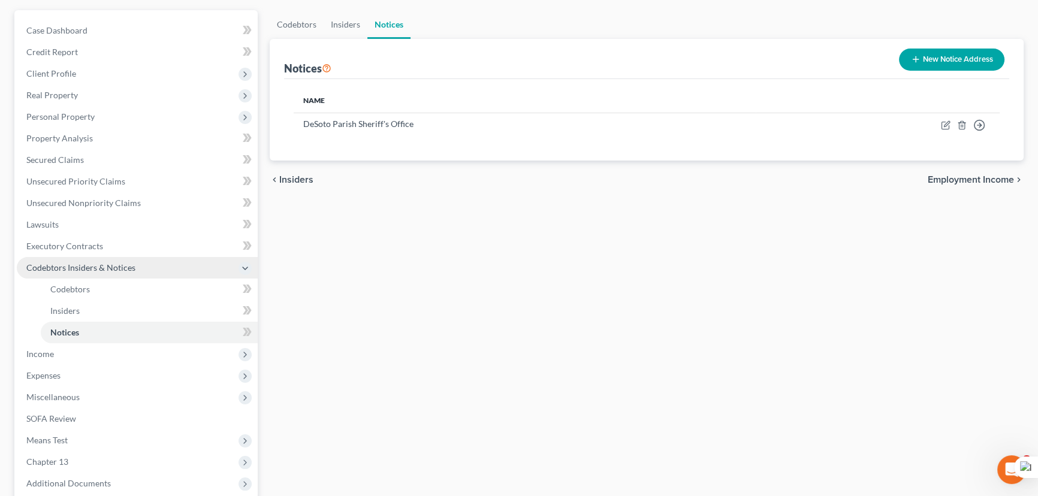
scroll to position [108, 0]
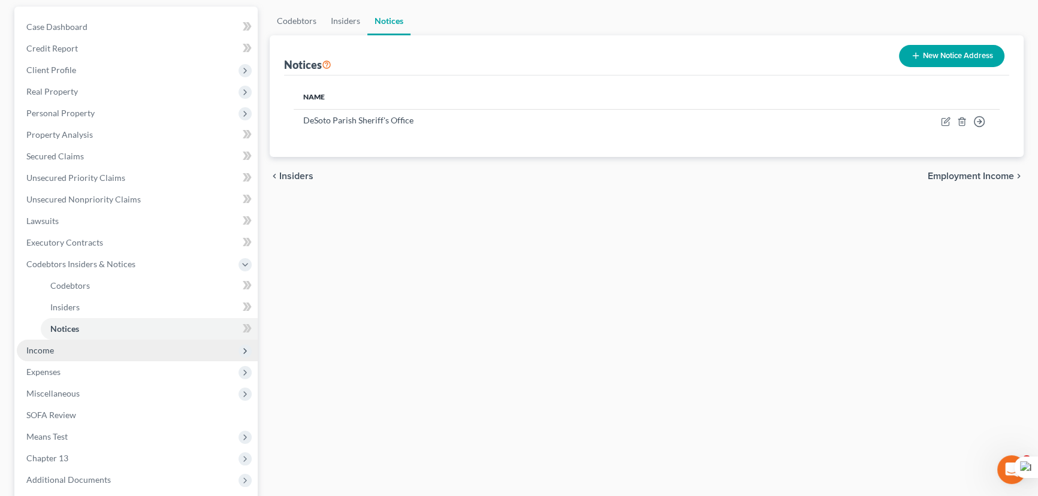
click at [96, 346] on span "Income" at bounding box center [137, 351] width 241 height 22
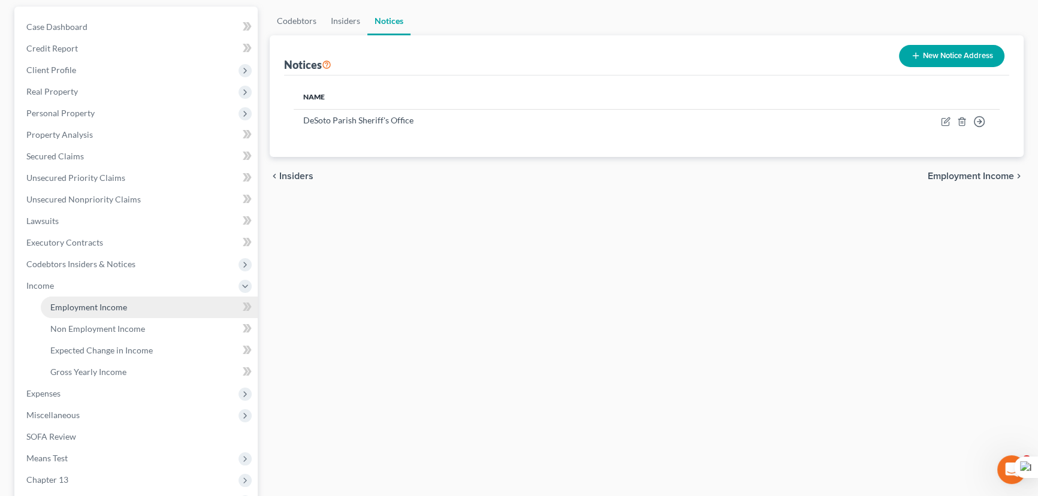
click at [90, 299] on link "Employment Income" at bounding box center [149, 308] width 217 height 22
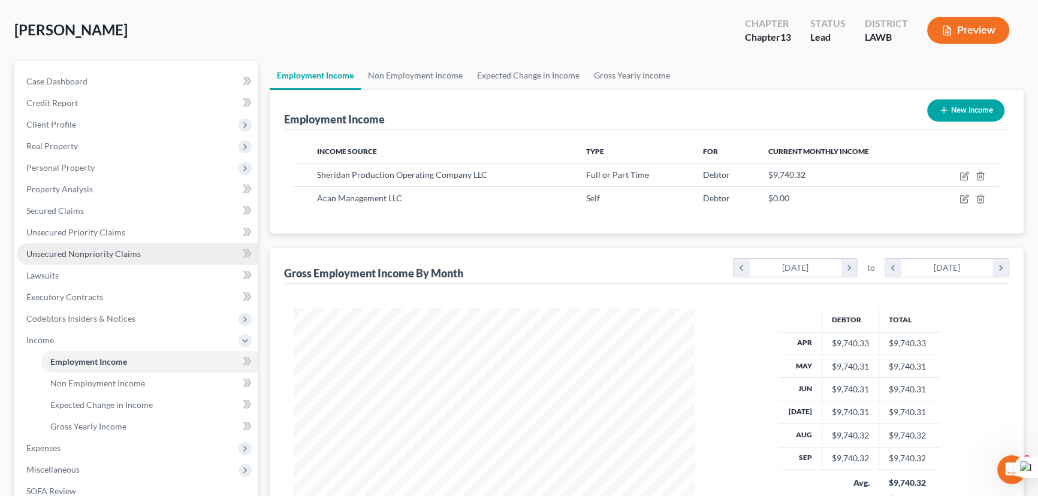
scroll to position [214, 425]
click at [587, 94] on div "Employment Income New Income" at bounding box center [646, 110] width 725 height 40
click at [603, 80] on link "Gross Yearly Income" at bounding box center [631, 75] width 90 height 29
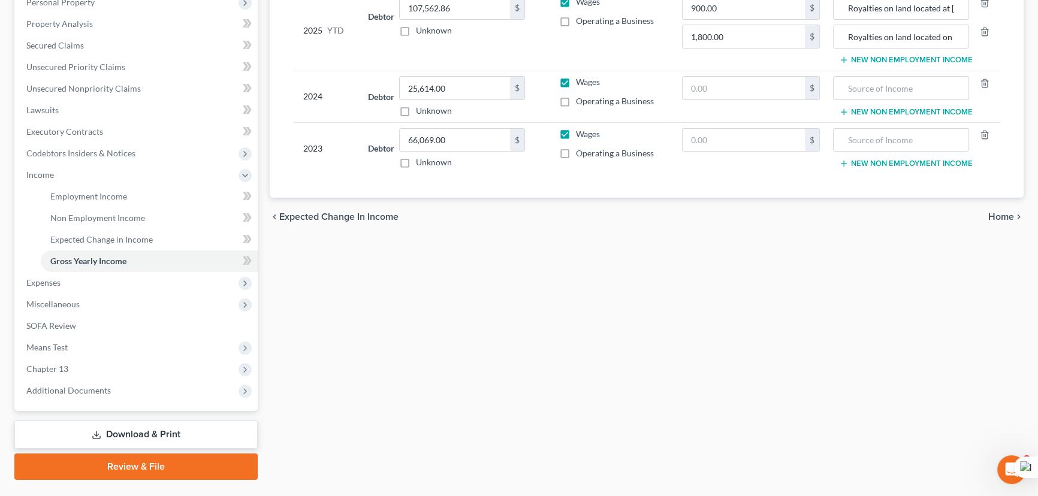
scroll to position [247, 0]
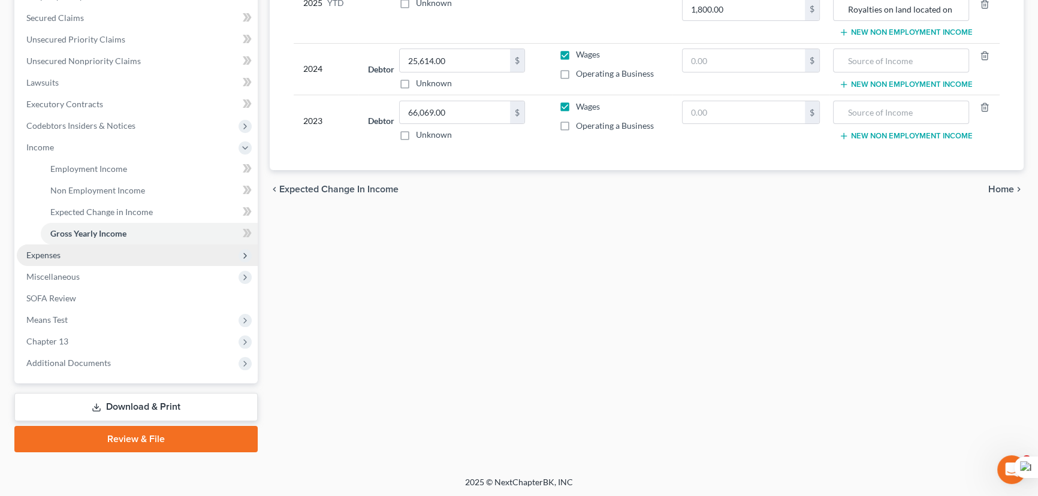
click at [82, 256] on span "Expenses" at bounding box center [137, 255] width 241 height 22
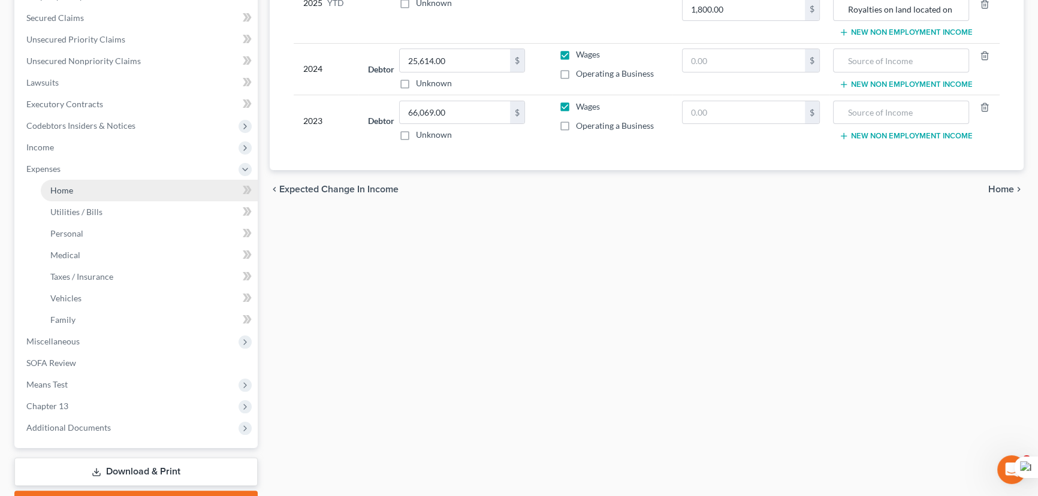
click at [93, 185] on link "Home" at bounding box center [149, 191] width 217 height 22
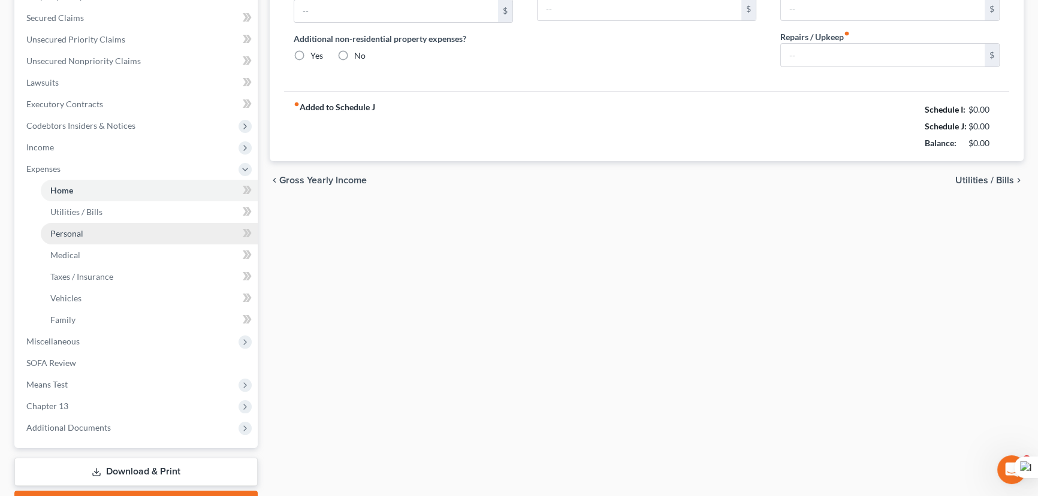
scroll to position [24, 0]
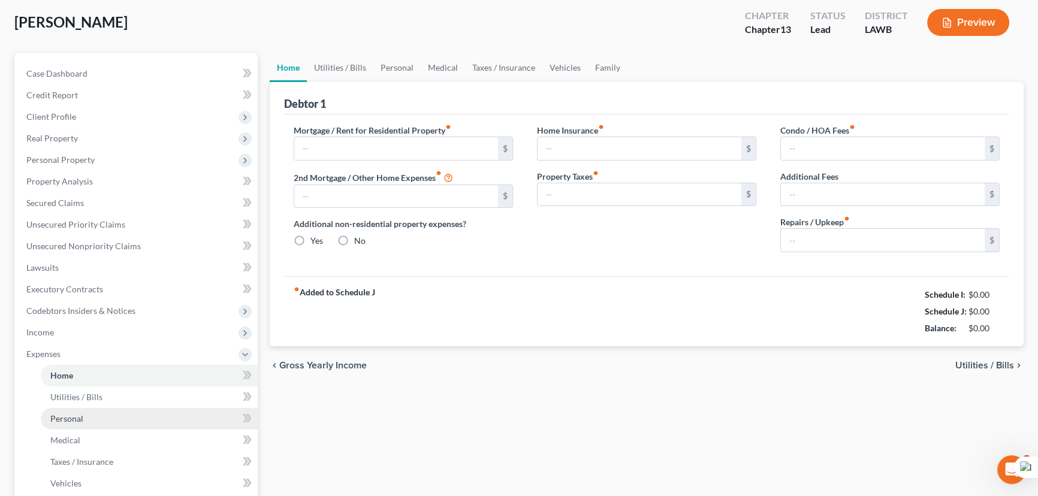
type input "0.00"
radio input "true"
type input "450.00"
type input "0.00"
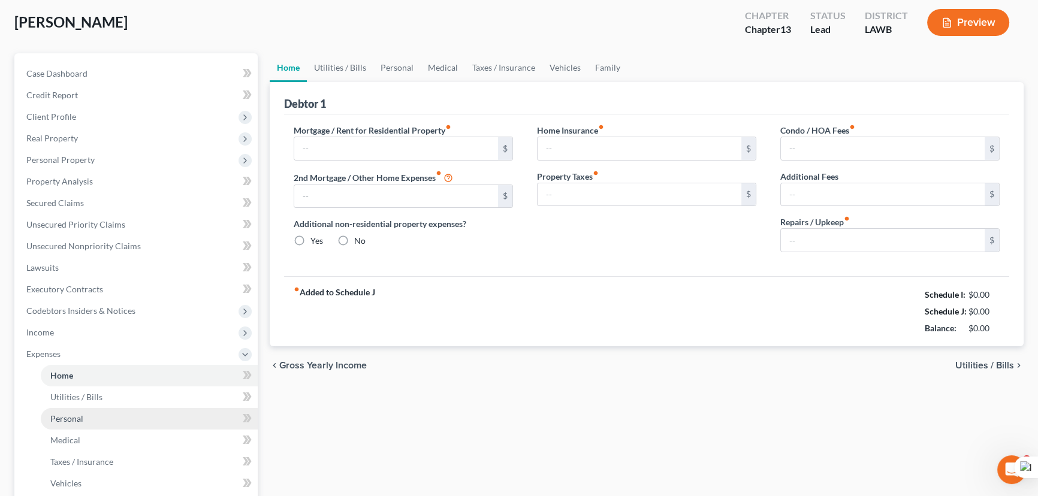
type input "0.00"
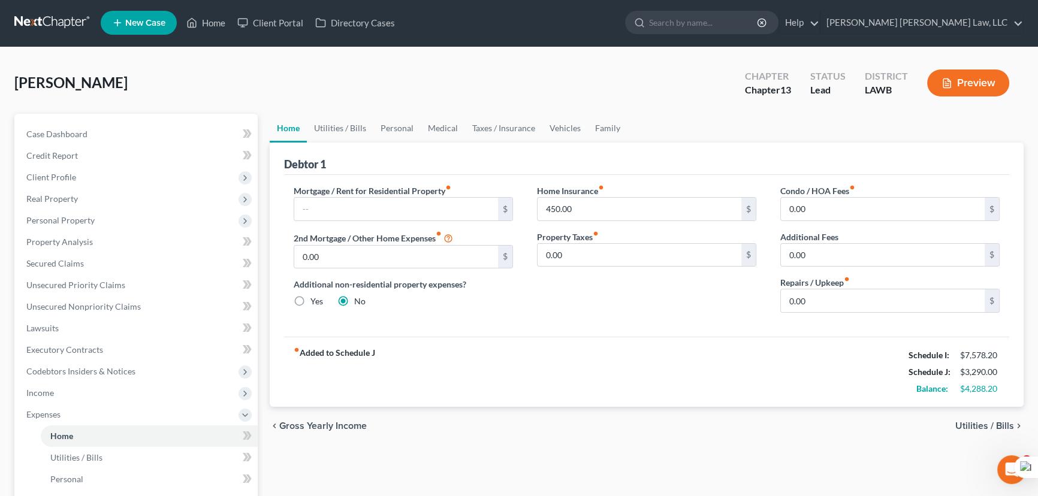
scroll to position [0, 0]
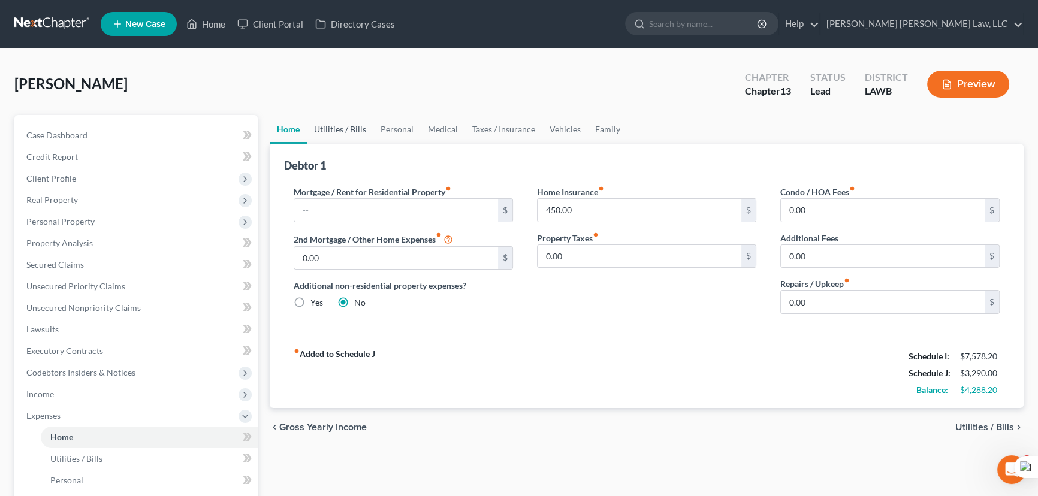
click at [329, 117] on link "Utilities / Bills" at bounding box center [340, 129] width 66 height 29
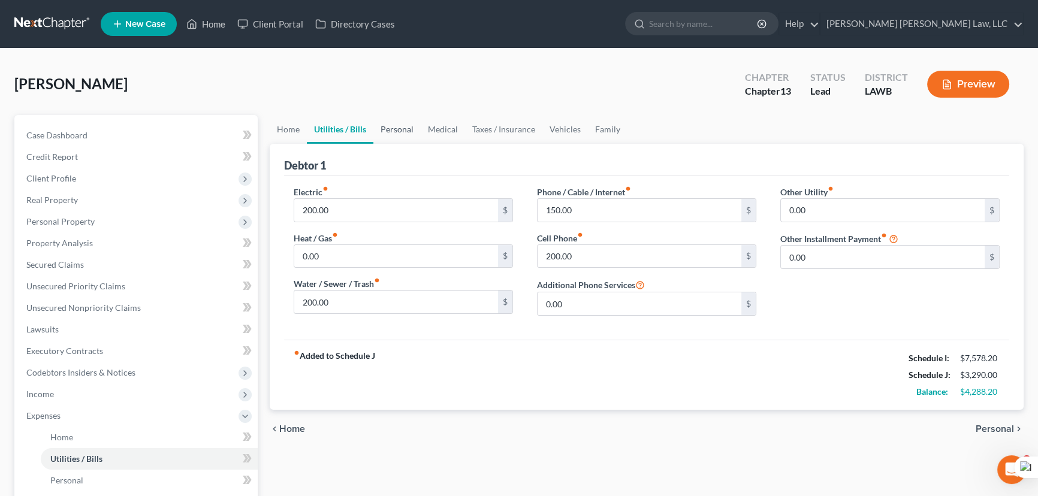
click at [403, 134] on link "Personal" at bounding box center [396, 129] width 47 height 29
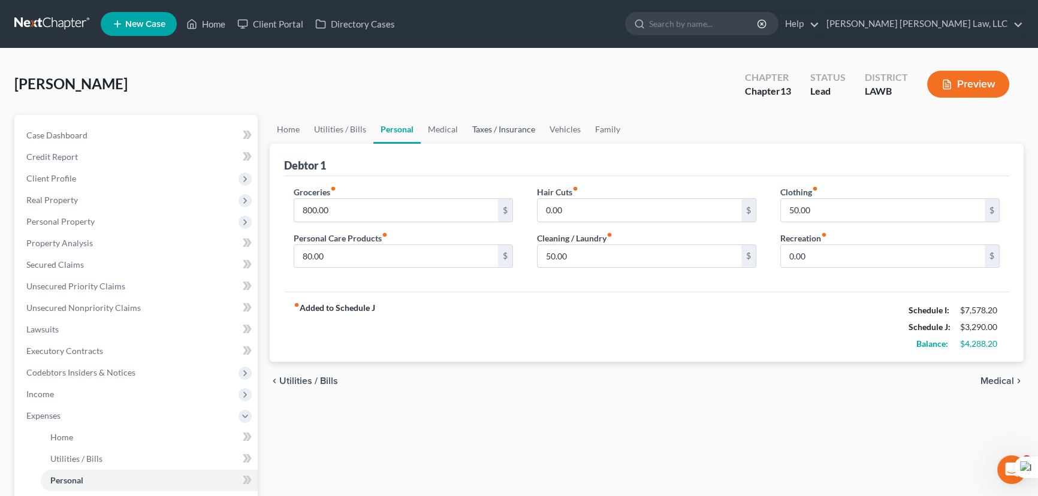
click at [475, 134] on link "Taxes / Insurance" at bounding box center [503, 129] width 77 height 29
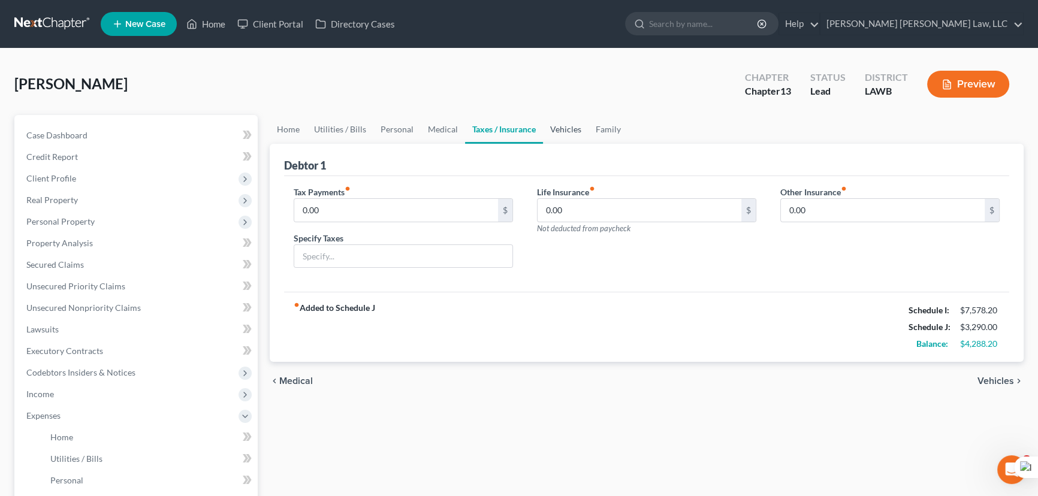
click at [552, 131] on link "Vehicles" at bounding box center [566, 129] width 46 height 29
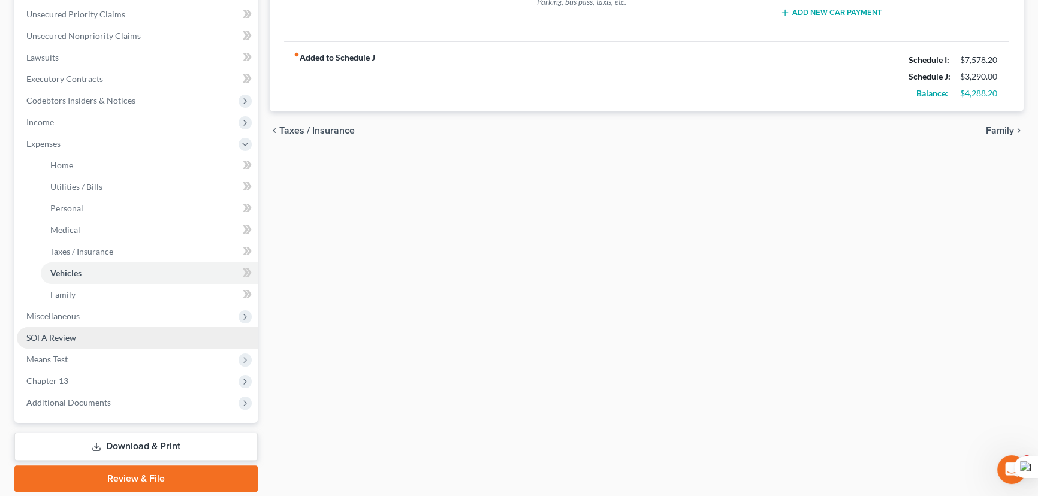
click at [110, 323] on span "Miscellaneous" at bounding box center [137, 317] width 241 height 22
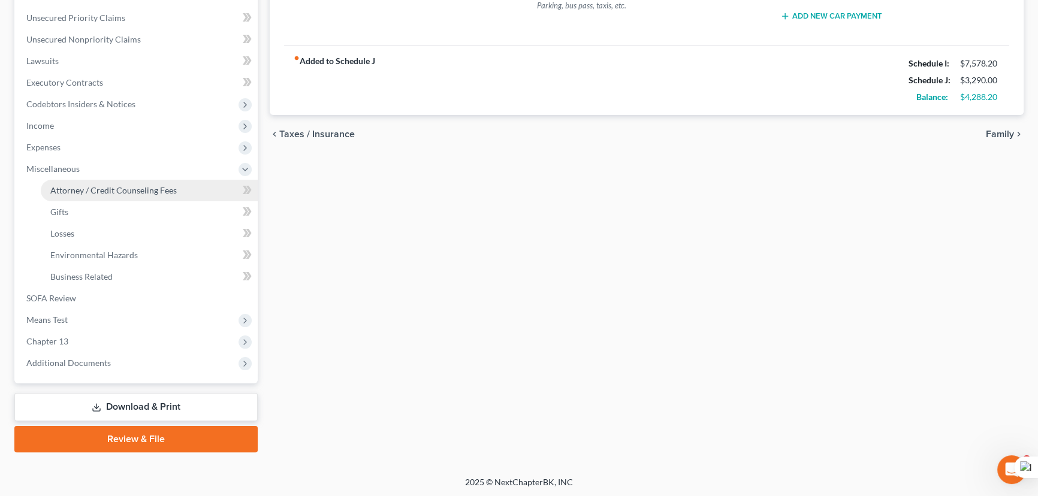
click at [156, 172] on span "Miscellaneous" at bounding box center [137, 169] width 241 height 22
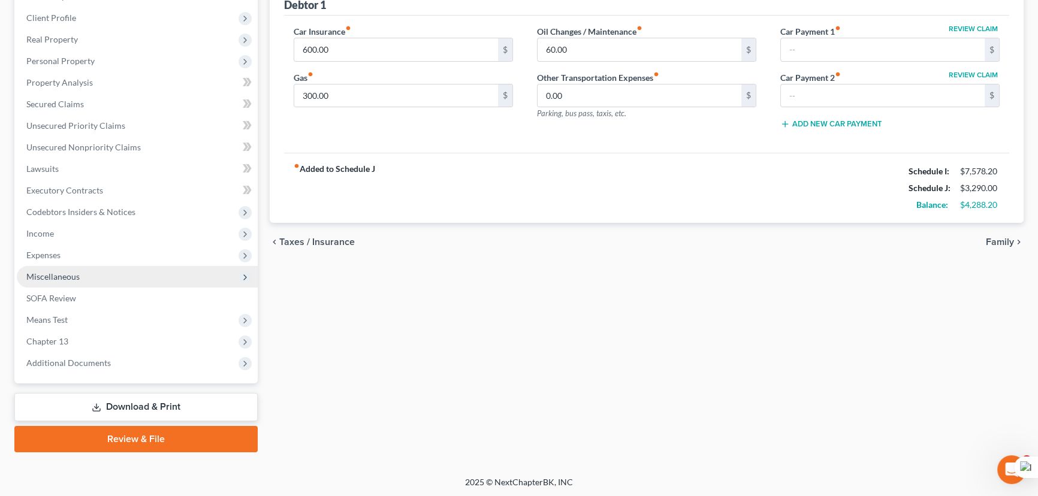
click at [116, 279] on span "Miscellaneous" at bounding box center [137, 277] width 241 height 22
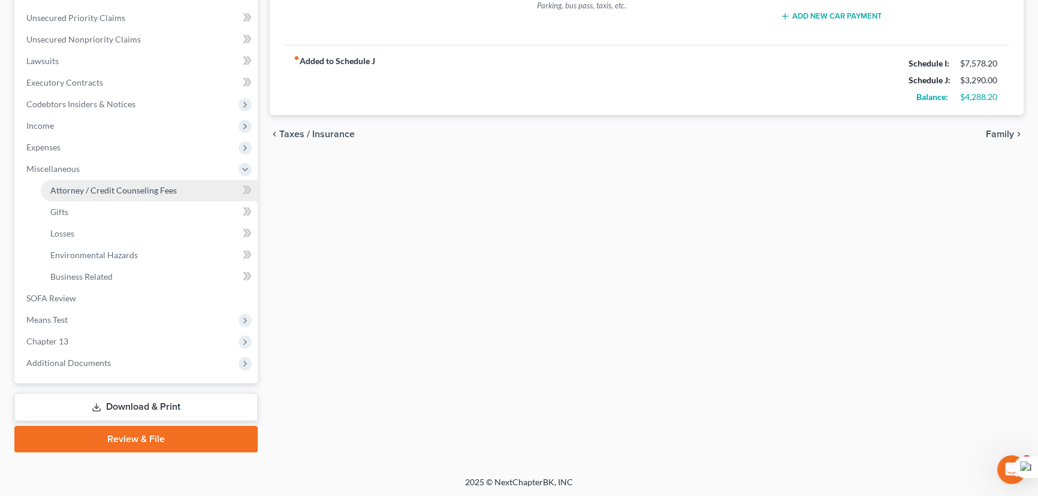
click at [143, 188] on span "Attorney / Credit Counseling Fees" at bounding box center [113, 190] width 126 height 10
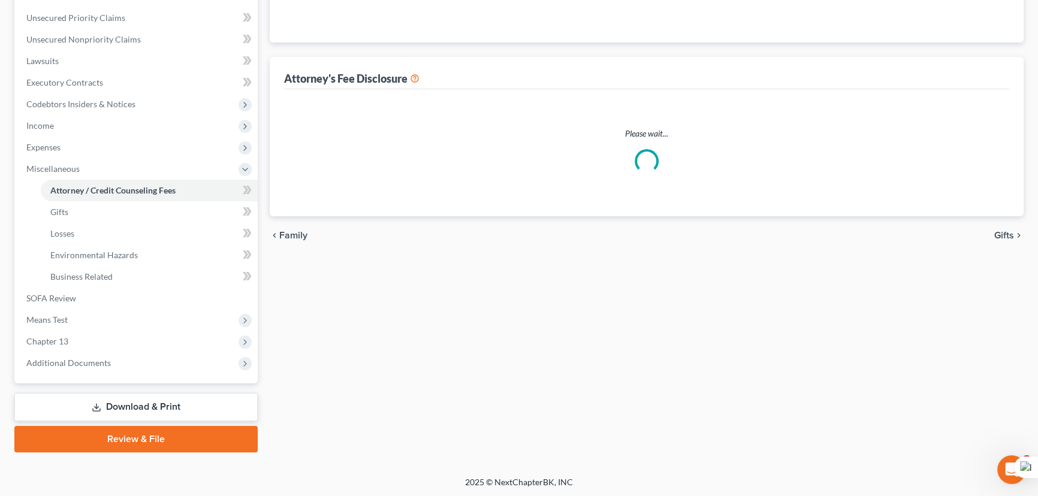
scroll to position [104, 0]
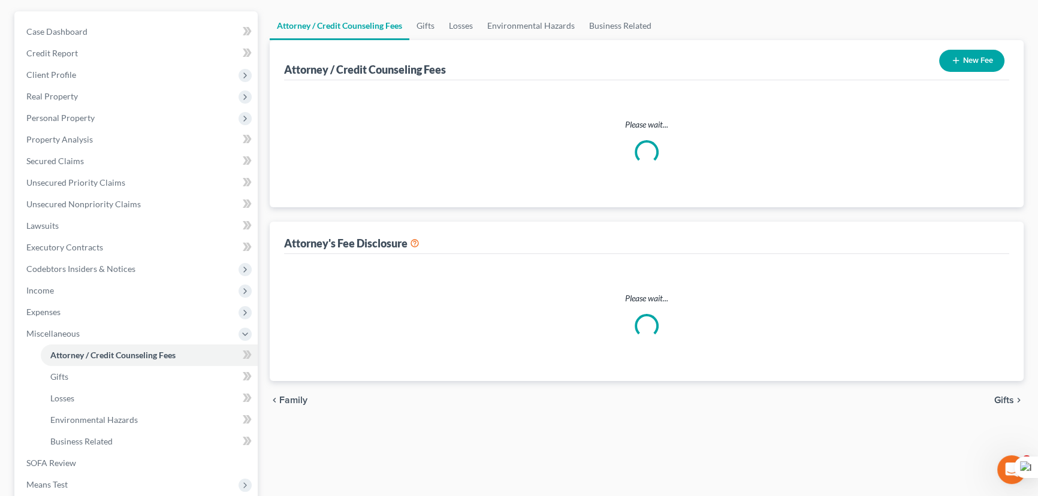
select select "1"
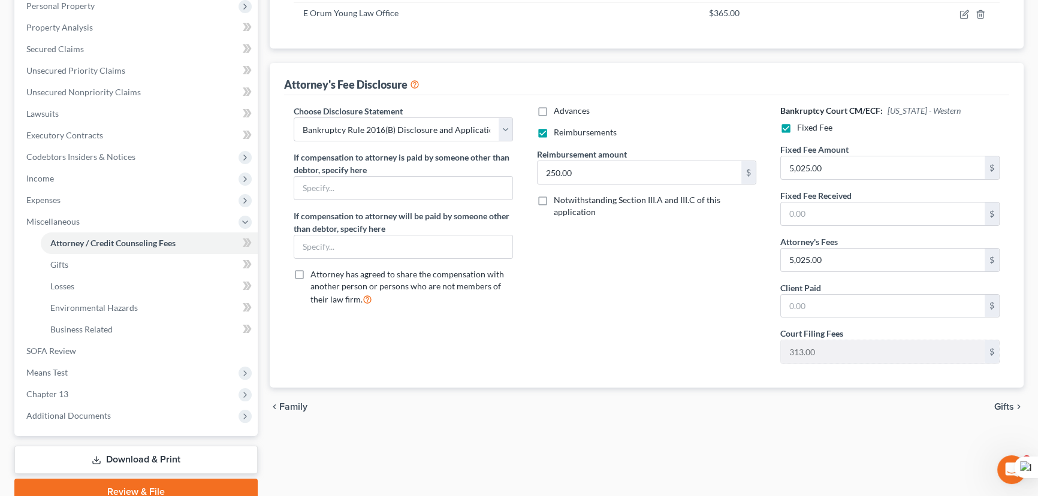
scroll to position [217, 0]
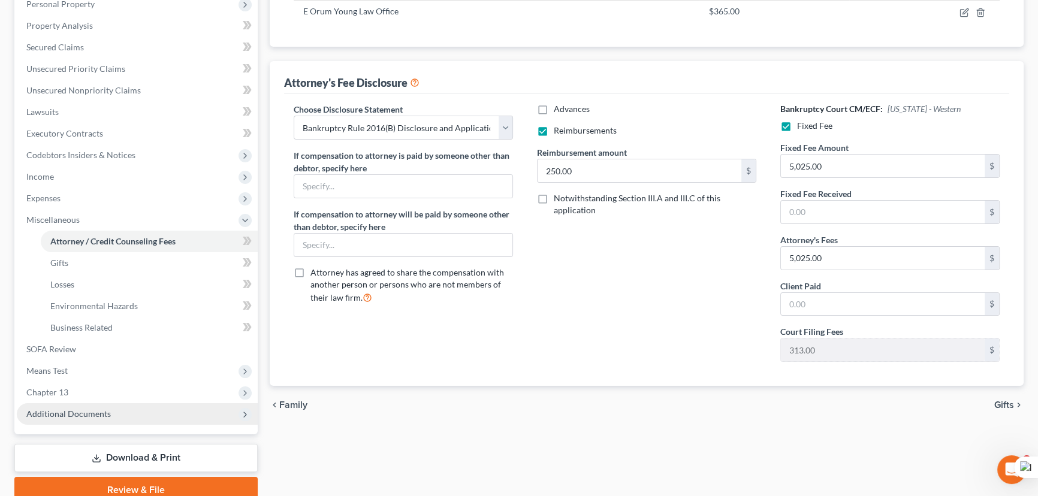
click at [128, 416] on span "Additional Documents" at bounding box center [137, 414] width 241 height 22
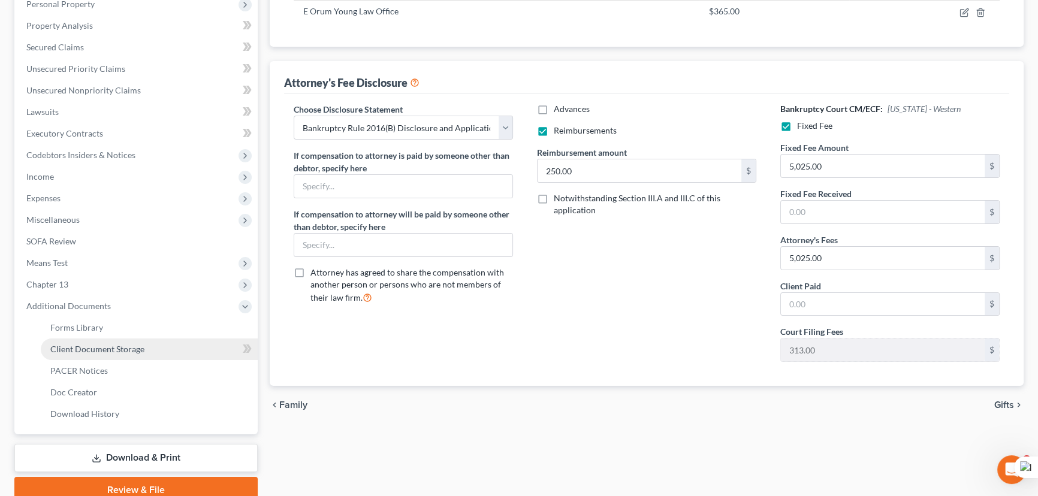
click at [137, 346] on span "Client Document Storage" at bounding box center [97, 349] width 94 height 10
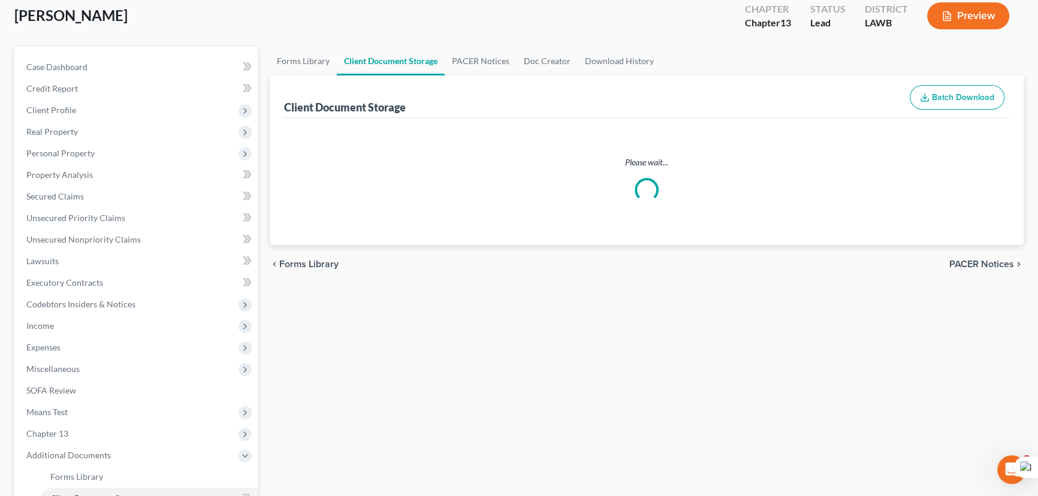
scroll to position [3, 0]
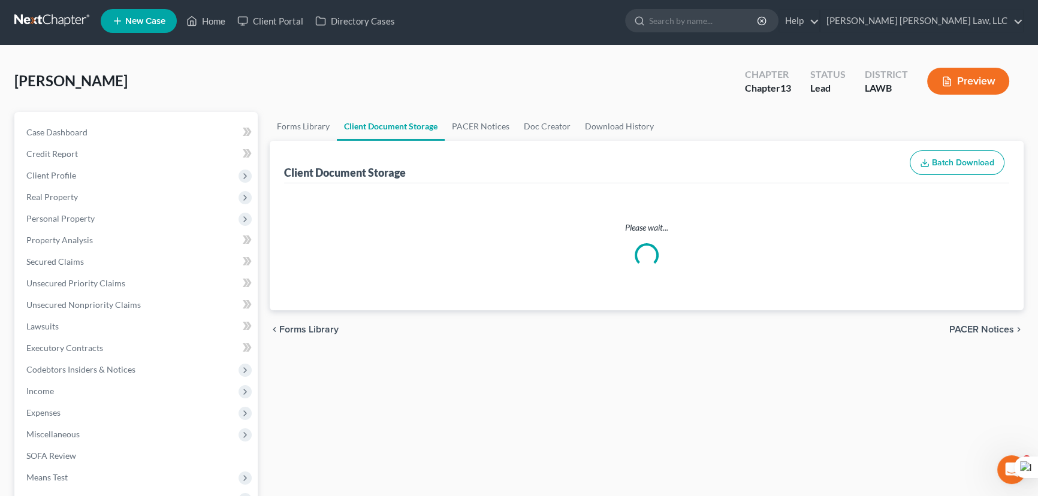
select select "9"
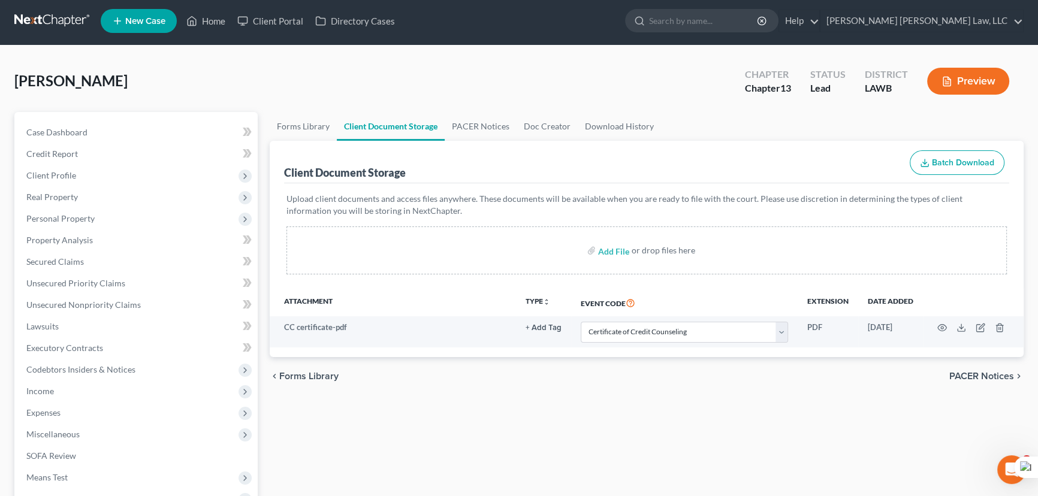
scroll to position [0, 0]
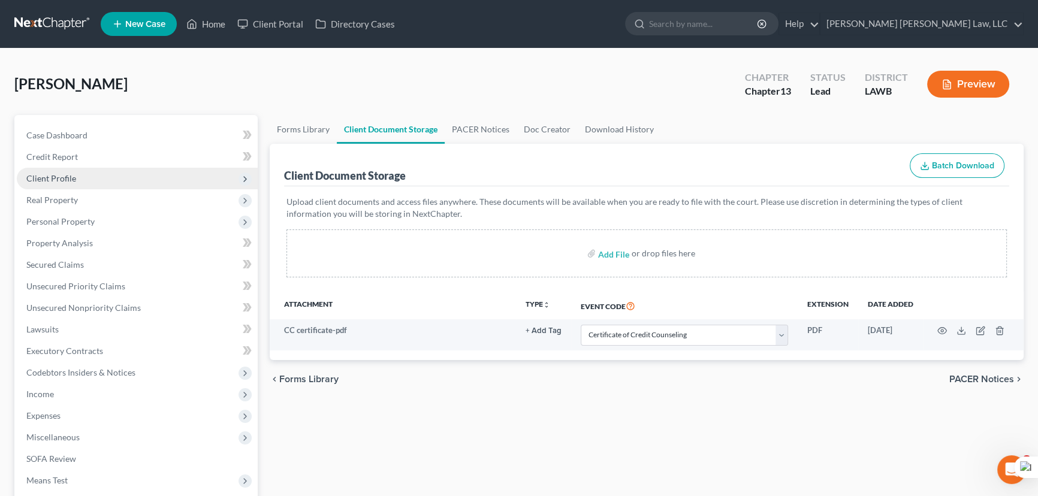
click at [59, 170] on span "Client Profile" at bounding box center [137, 179] width 241 height 22
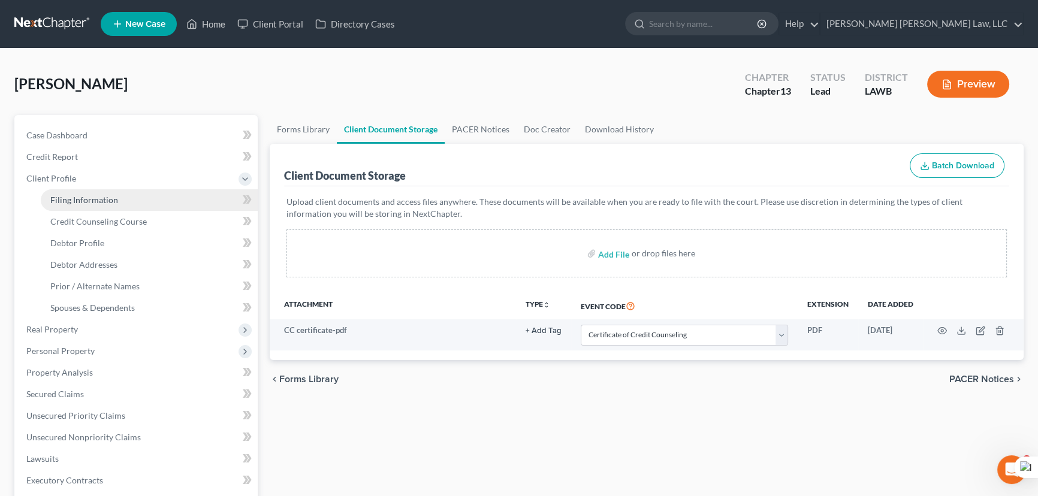
click at [76, 199] on span "Filing Information" at bounding box center [84, 200] width 68 height 10
select select "1"
select select "0"
select select "3"
select select "36"
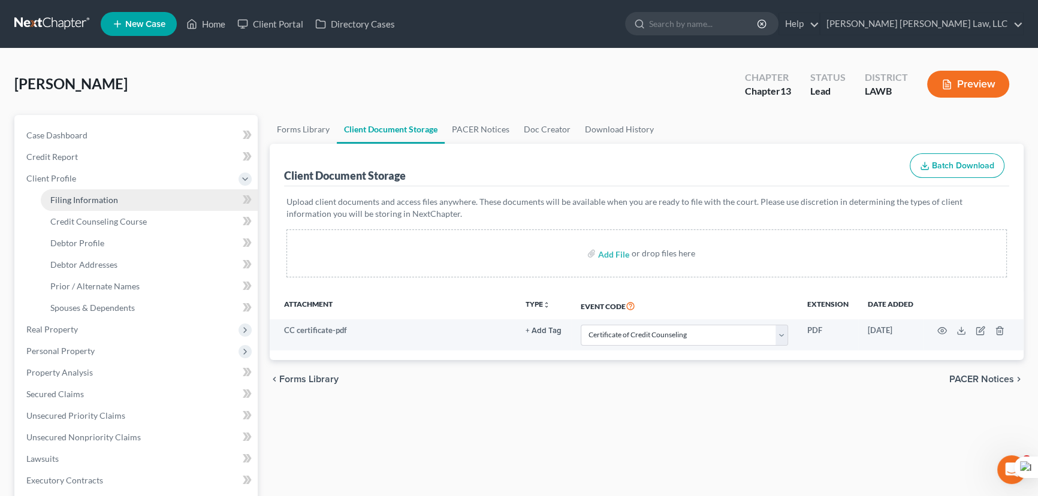
select select "0"
select select "19"
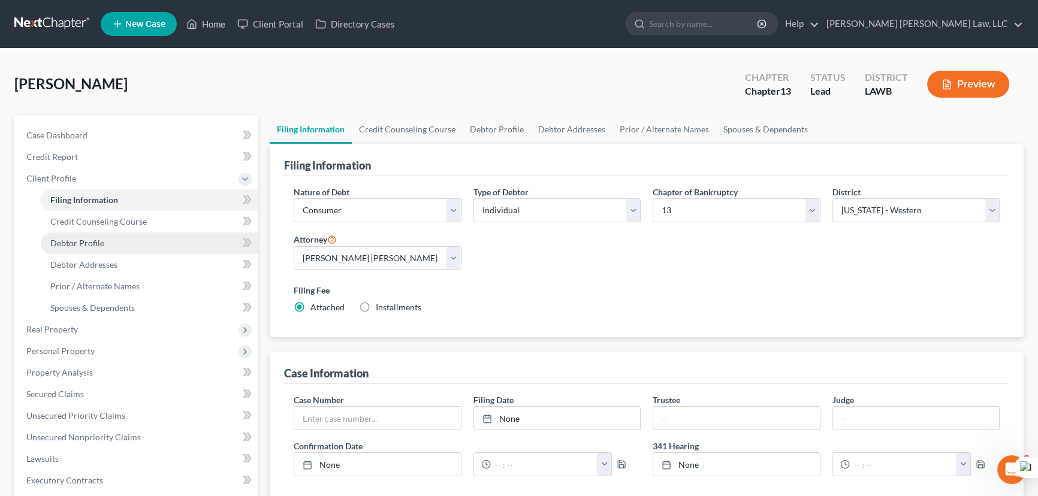
click at [160, 240] on link "Debtor Profile" at bounding box center [149, 243] width 217 height 22
select select "1"
select select "3"
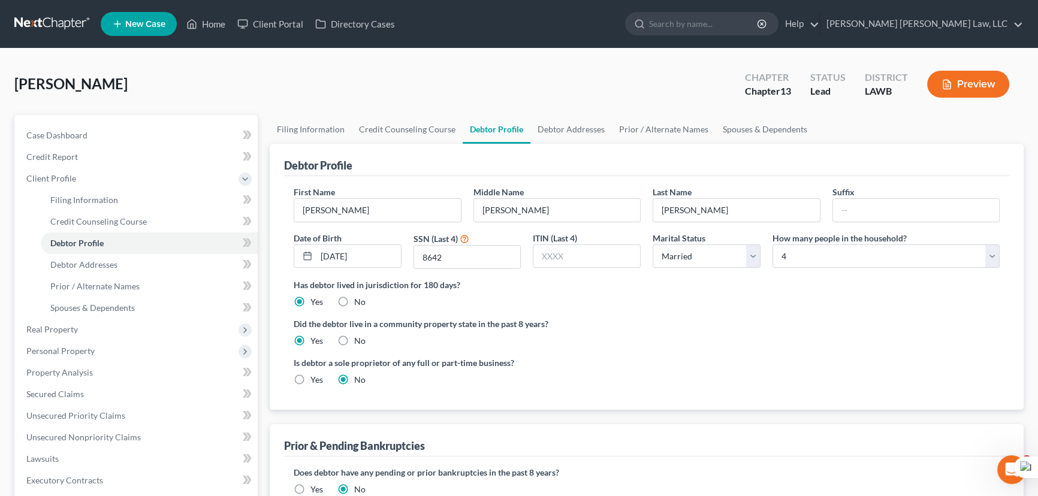
click at [581, 144] on div "Debtor Profile" at bounding box center [646, 160] width 725 height 32
click at [584, 132] on link "Debtor Addresses" at bounding box center [570, 129] width 81 height 29
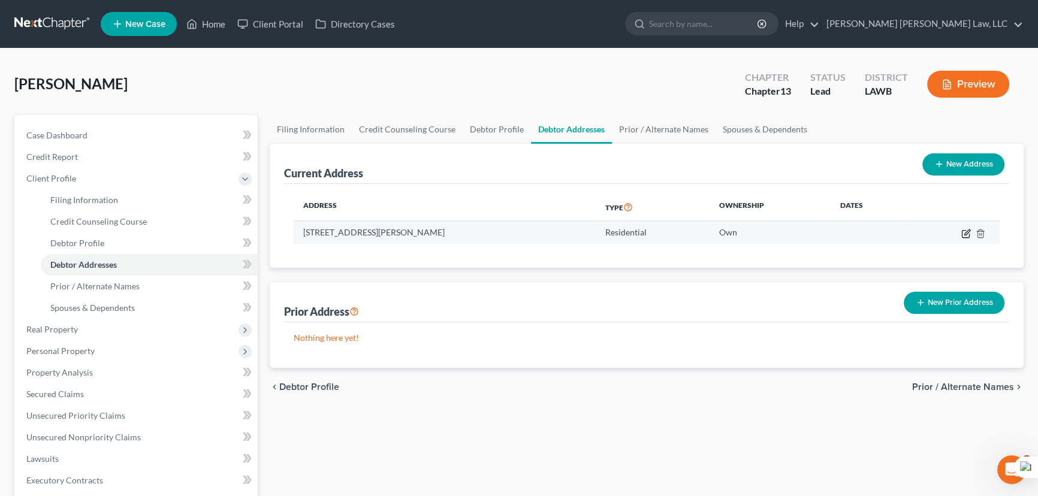
click at [966, 231] on icon "button" at bounding box center [966, 231] width 5 height 5
select select "19"
select select "0"
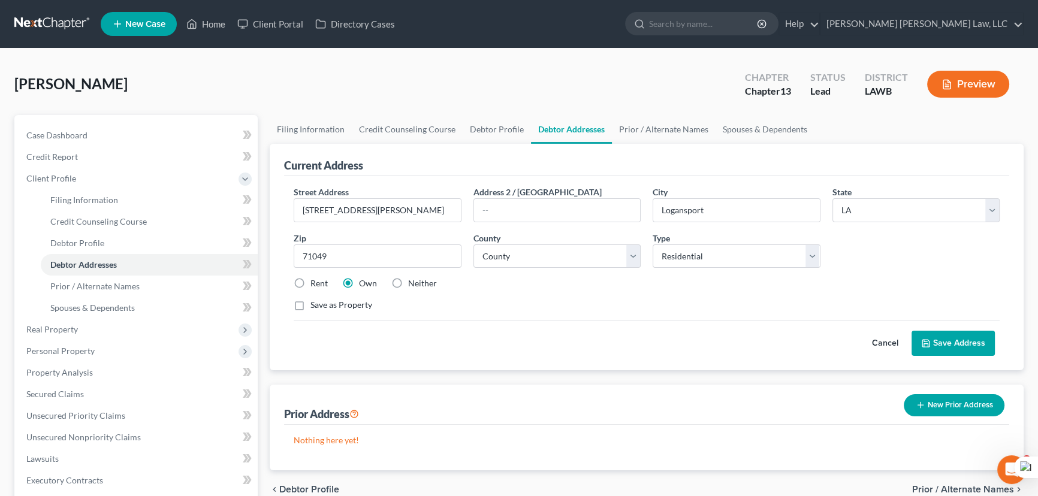
click at [959, 341] on button "Save Address" at bounding box center [952, 343] width 83 height 25
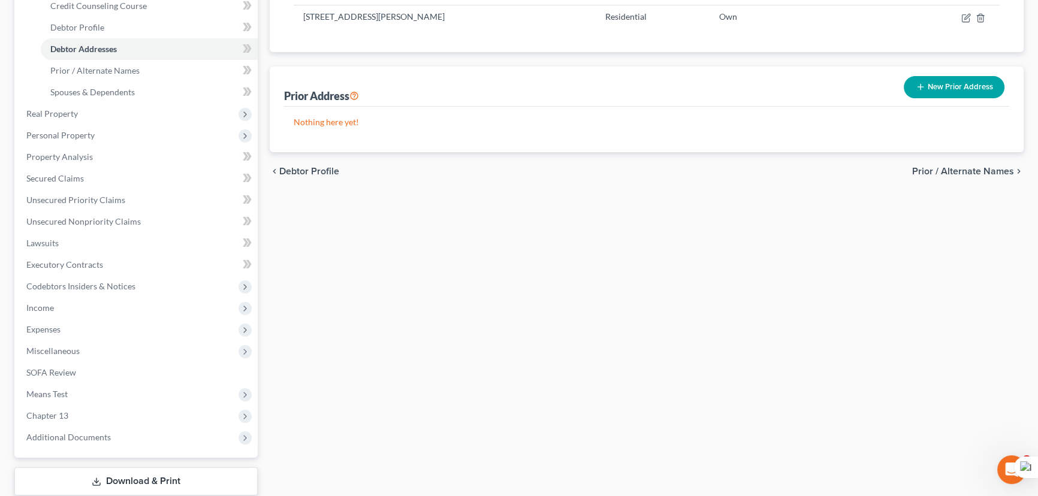
scroll to position [217, 0]
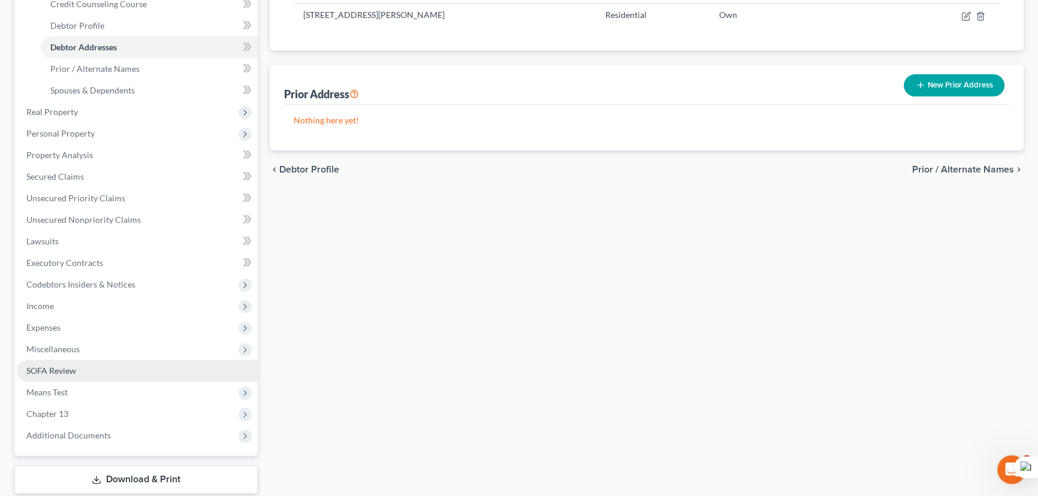
click at [118, 364] on link "SOFA Review" at bounding box center [137, 371] width 241 height 22
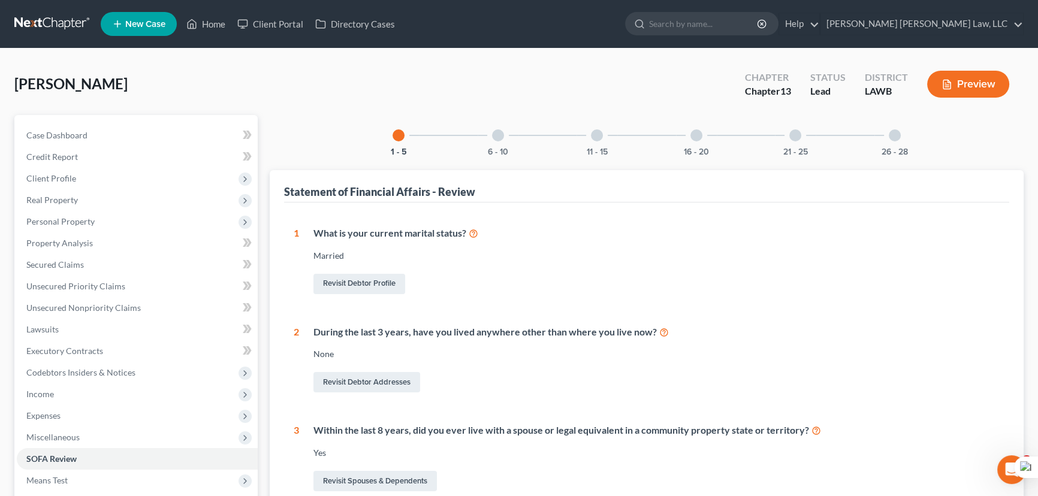
click at [803, 142] on div "21 - 25" at bounding box center [795, 135] width 41 height 41
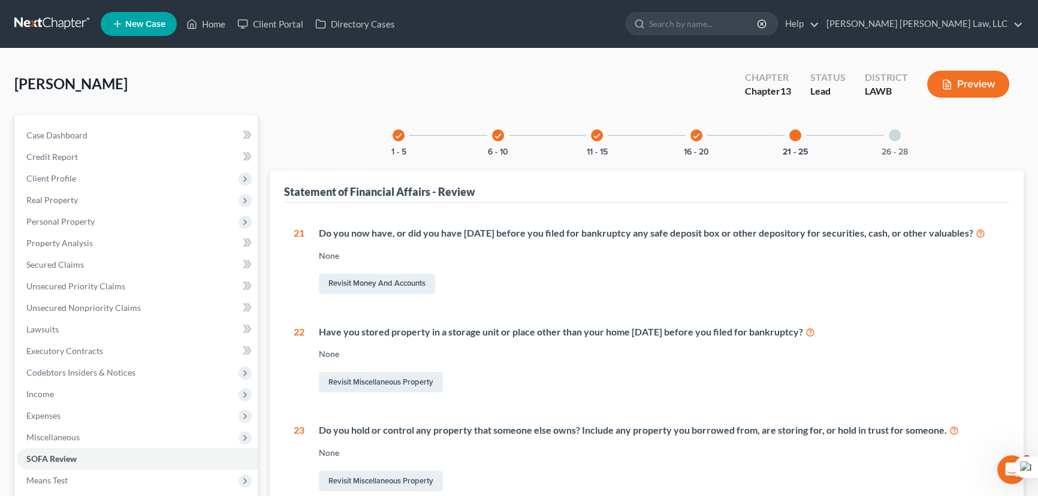
click at [887, 132] on div "26 - 28" at bounding box center [894, 135] width 41 height 41
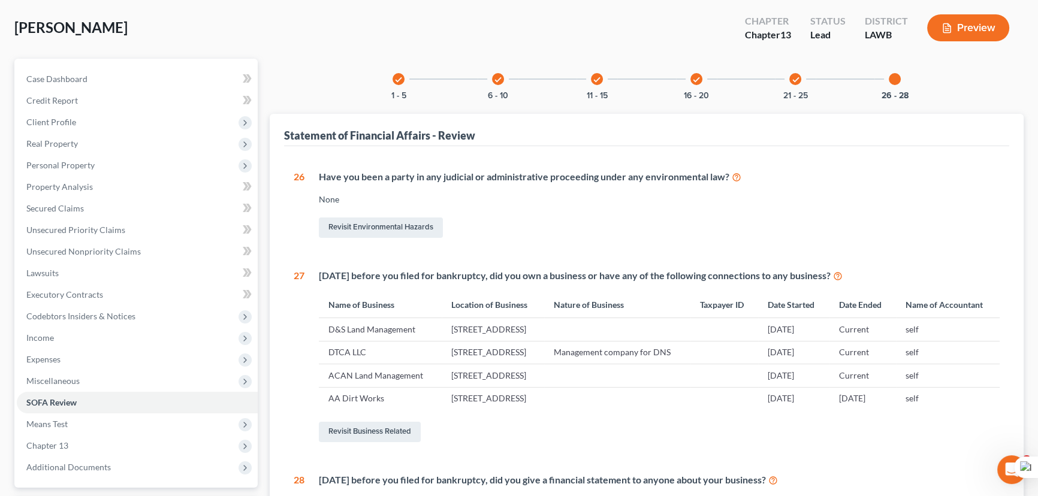
scroll to position [108, 0]
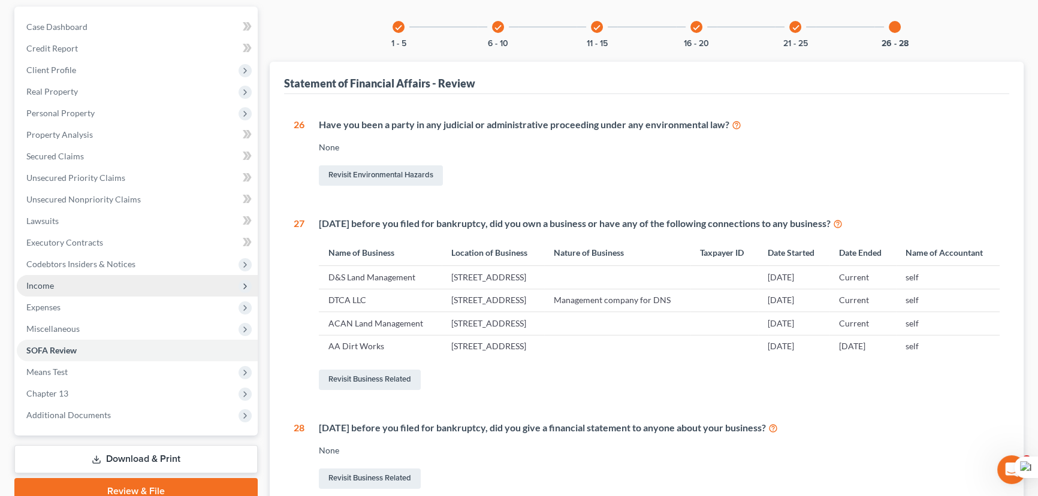
click at [119, 277] on span "Income" at bounding box center [137, 286] width 241 height 22
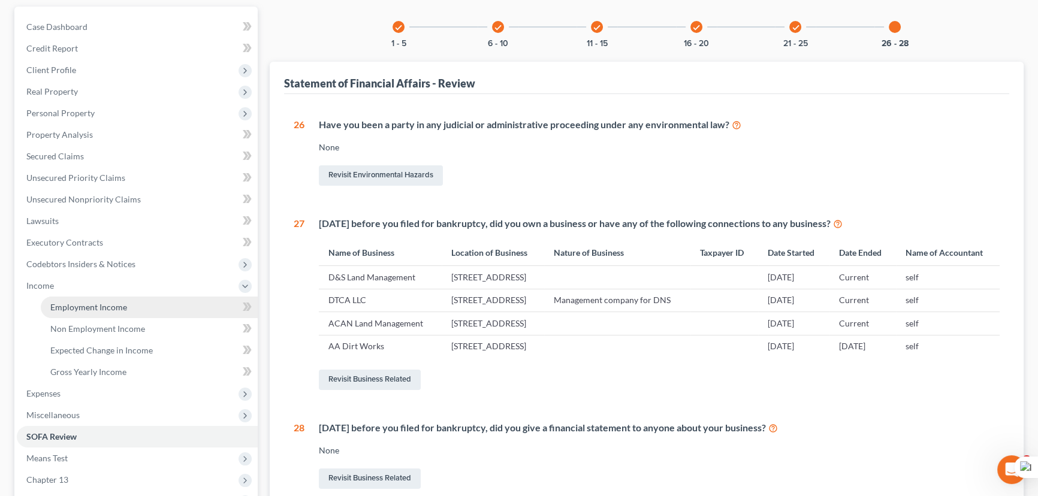
click at [110, 311] on link "Employment Income" at bounding box center [149, 308] width 217 height 22
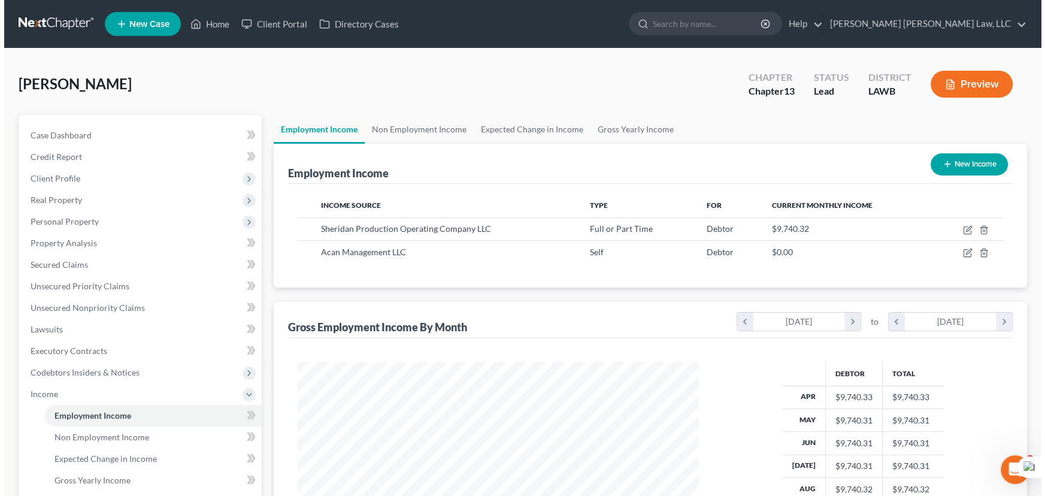
scroll to position [214, 425]
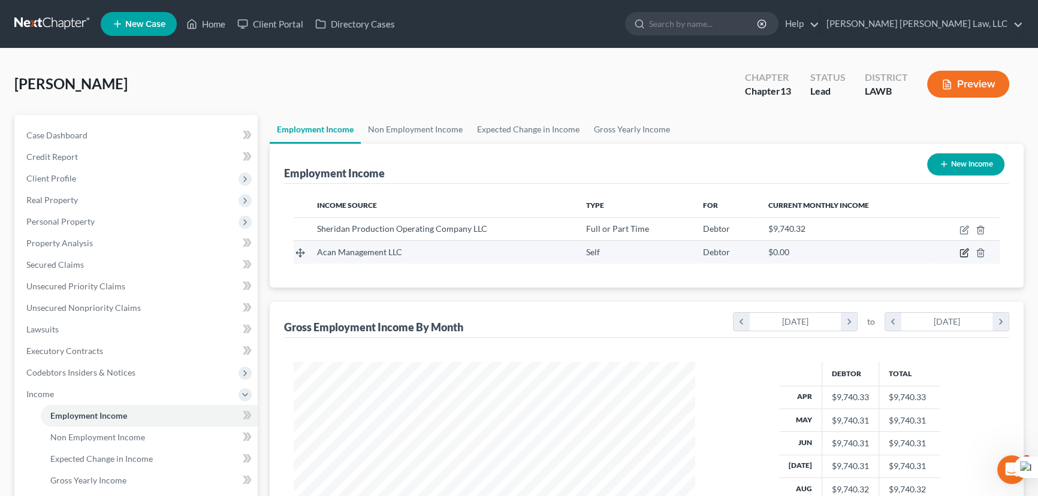
click at [963, 250] on icon "button" at bounding box center [964, 253] width 10 height 10
select select "1"
select select "0"
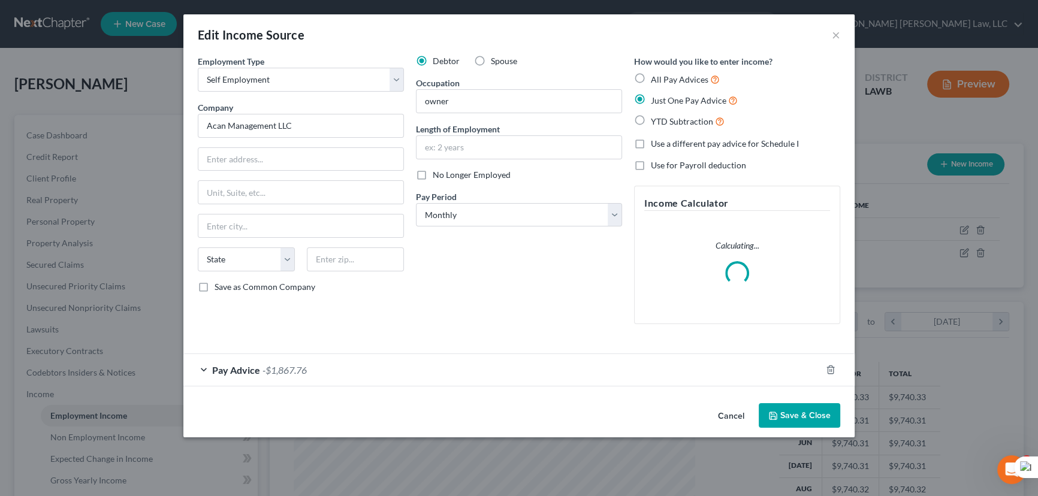
scroll to position [214, 429]
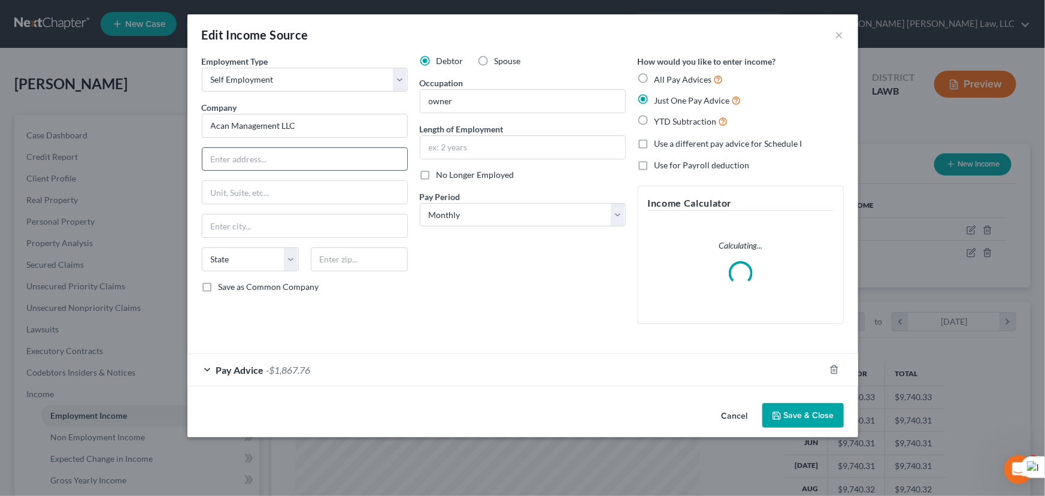
click at [305, 155] on input "text" at bounding box center [304, 159] width 205 height 23
type input "PO Box 734"
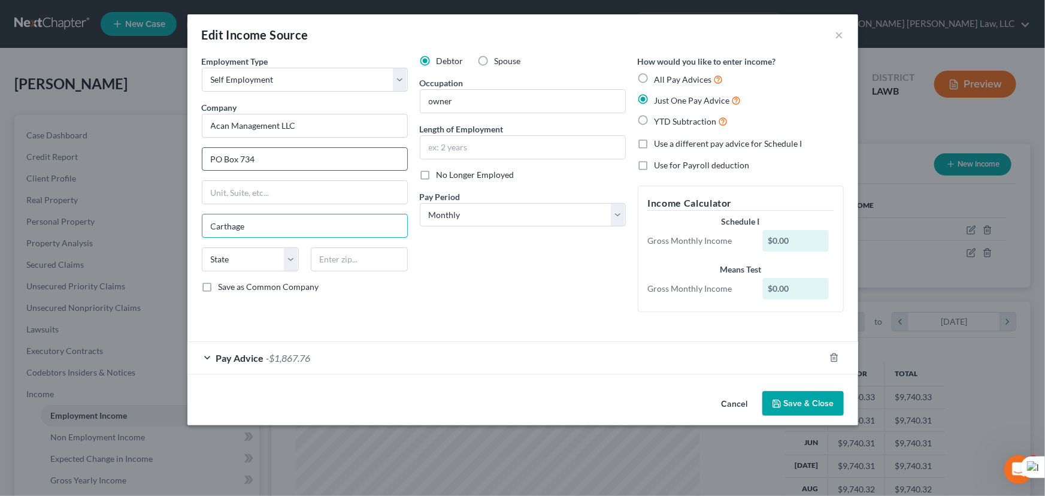
type input "Carthage"
select select "45"
type input "75633"
click at [817, 399] on button "Save & Close" at bounding box center [803, 403] width 81 height 25
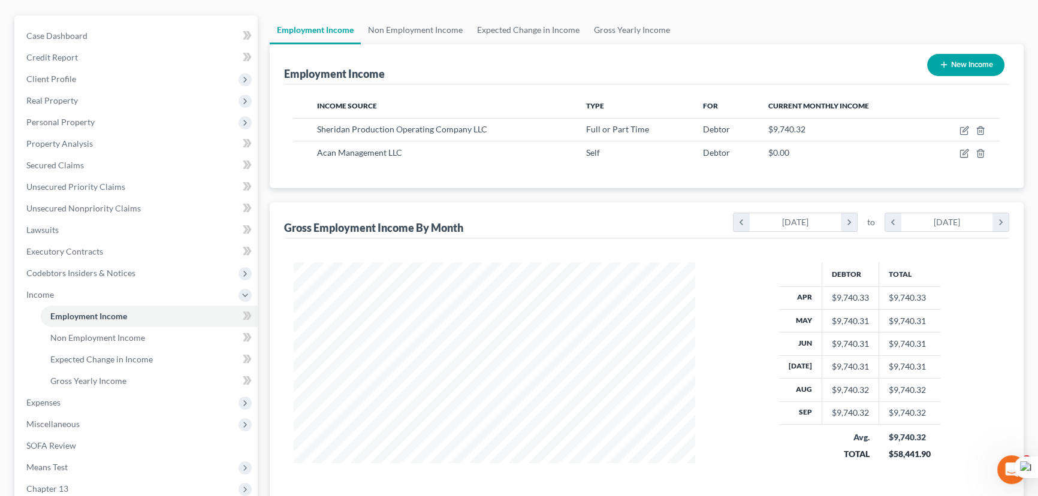
scroll to position [0, 0]
